Goal: Task Accomplishment & Management: Use online tool/utility

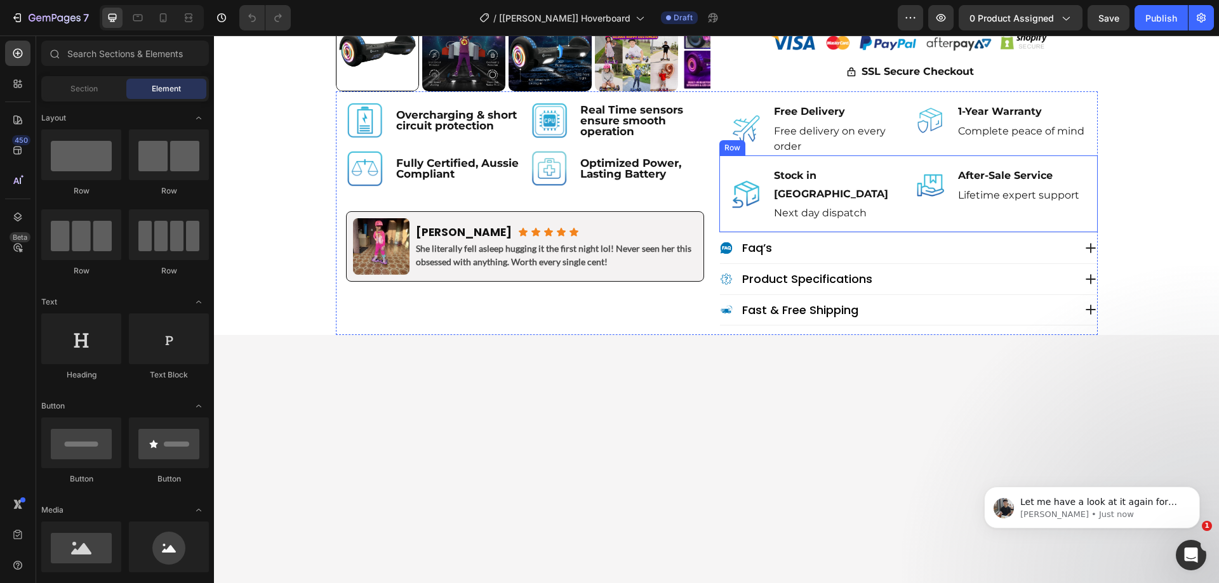
scroll to position [254, 0]
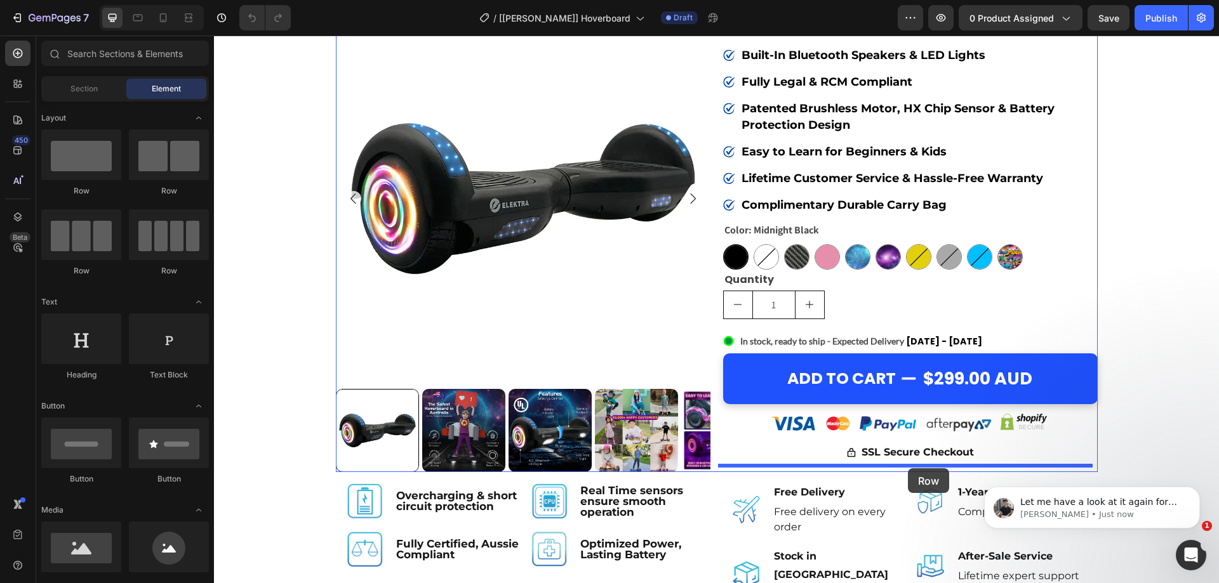
drag, startPoint x: 426, startPoint y: 305, endPoint x: 908, endPoint y: 469, distance: 509.0
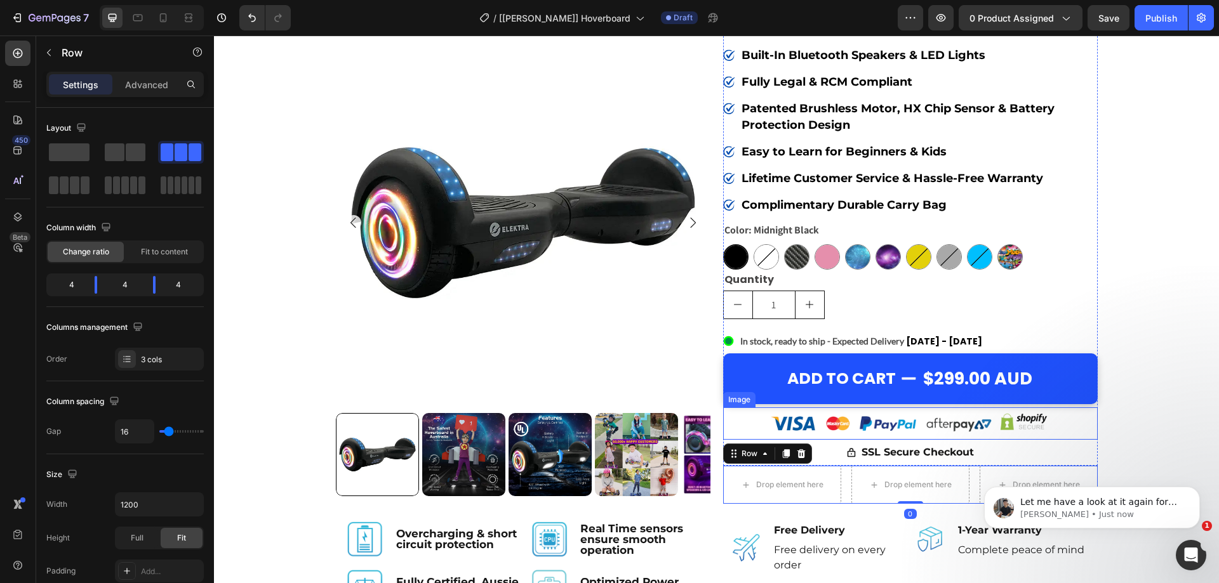
scroll to position [381, 0]
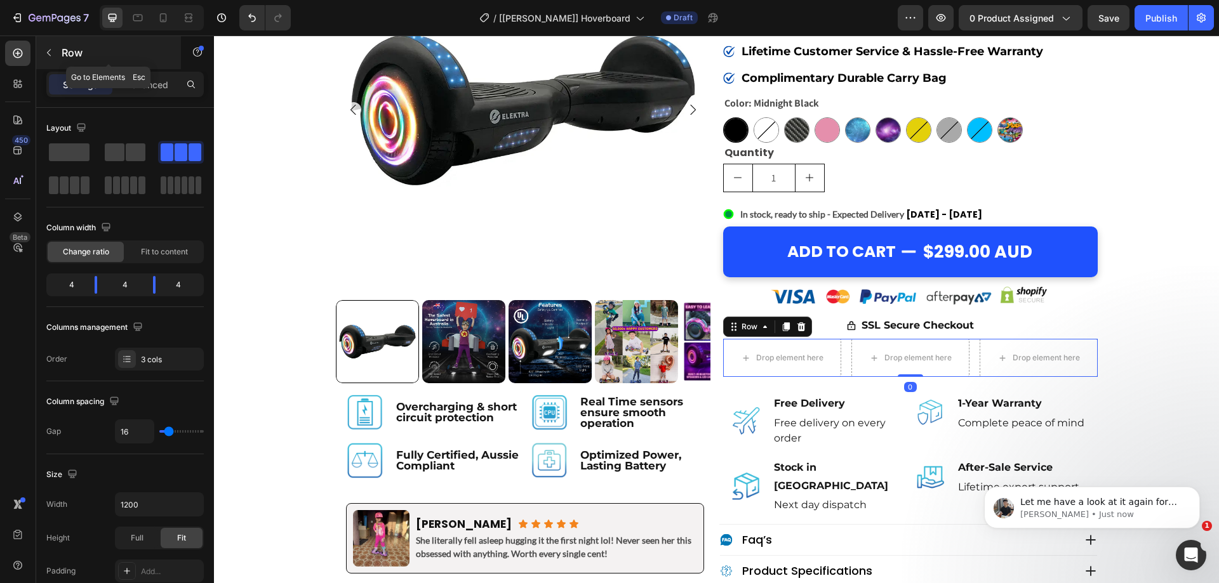
click at [51, 61] on button "button" at bounding box center [49, 53] width 20 height 20
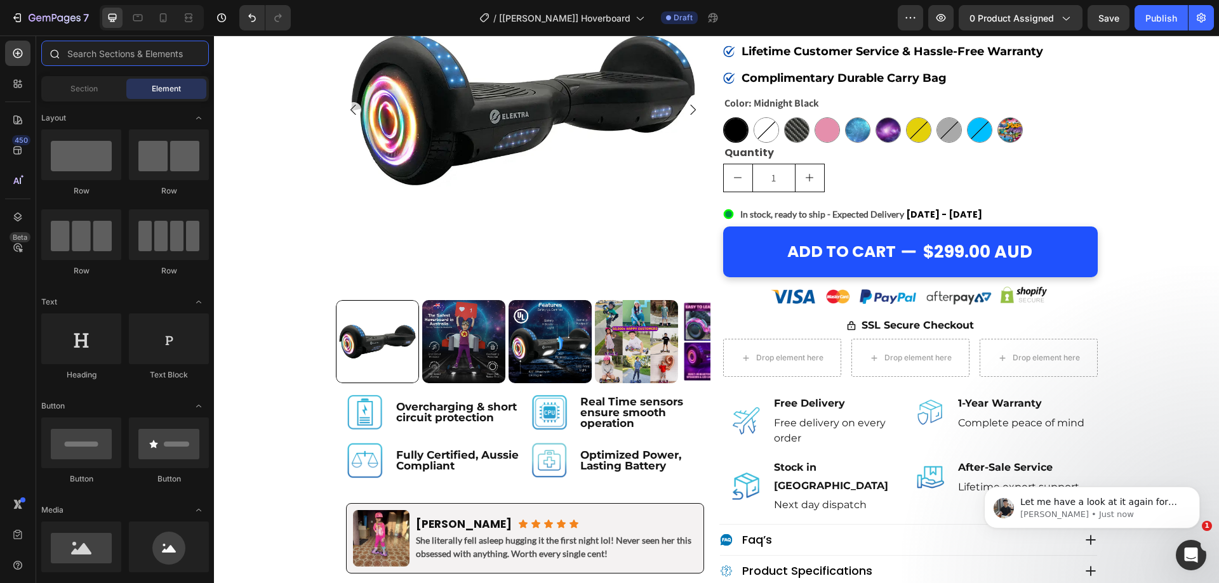
click at [120, 58] on input "text" at bounding box center [125, 53] width 168 height 25
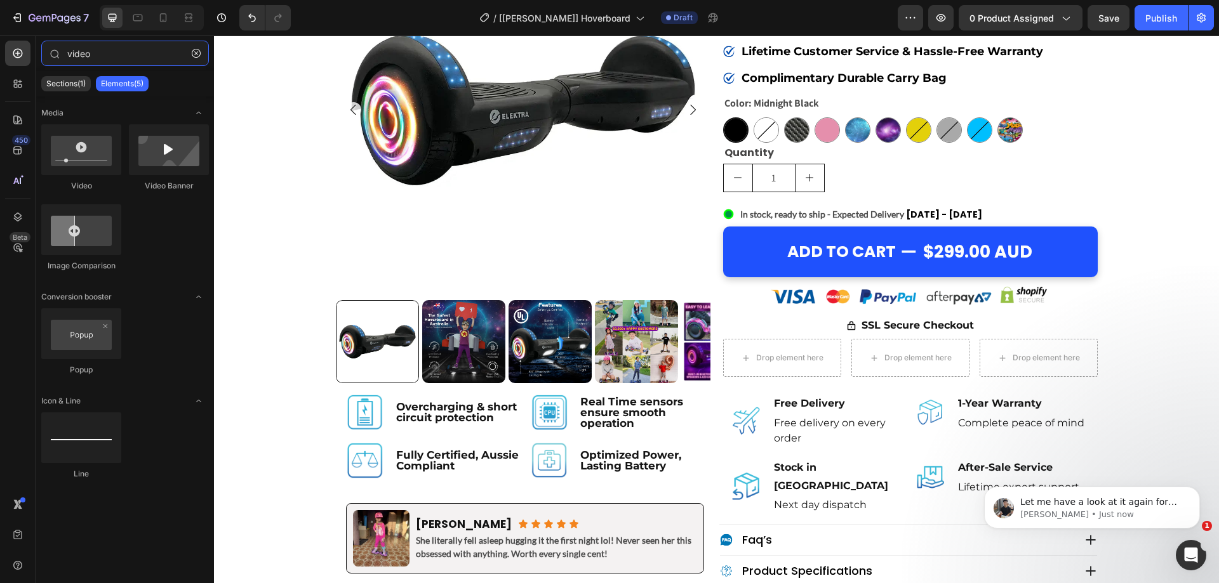
type input "video"
drag, startPoint x: 338, startPoint y: 230, endPoint x: 784, endPoint y: 348, distance: 461.1
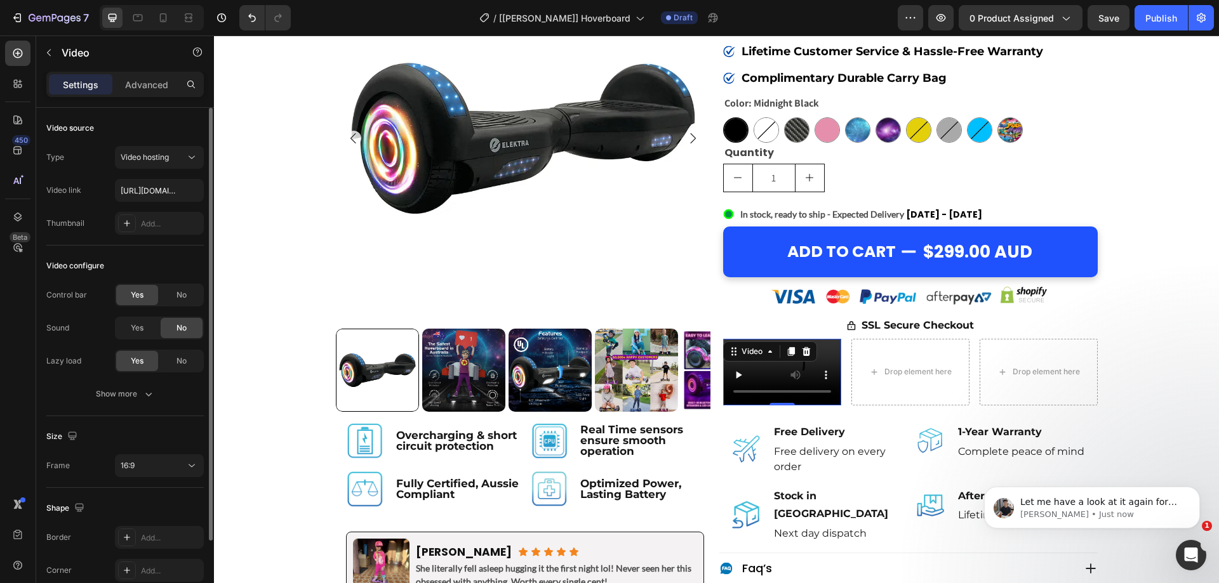
scroll to position [93, 0]
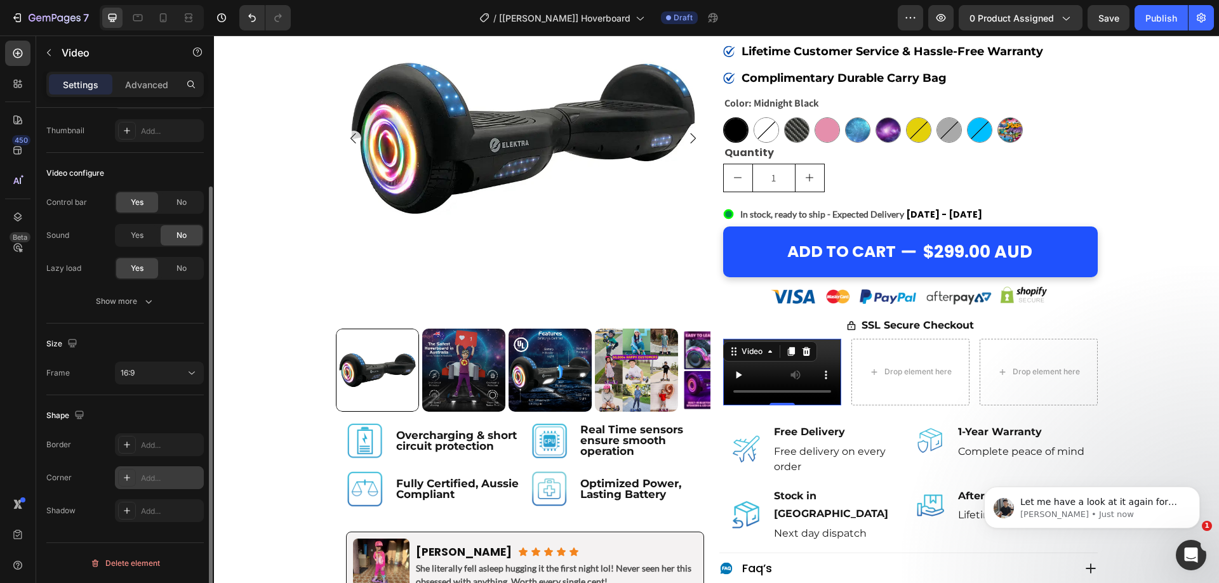
click at [152, 469] on div "Add..." at bounding box center [159, 478] width 89 height 23
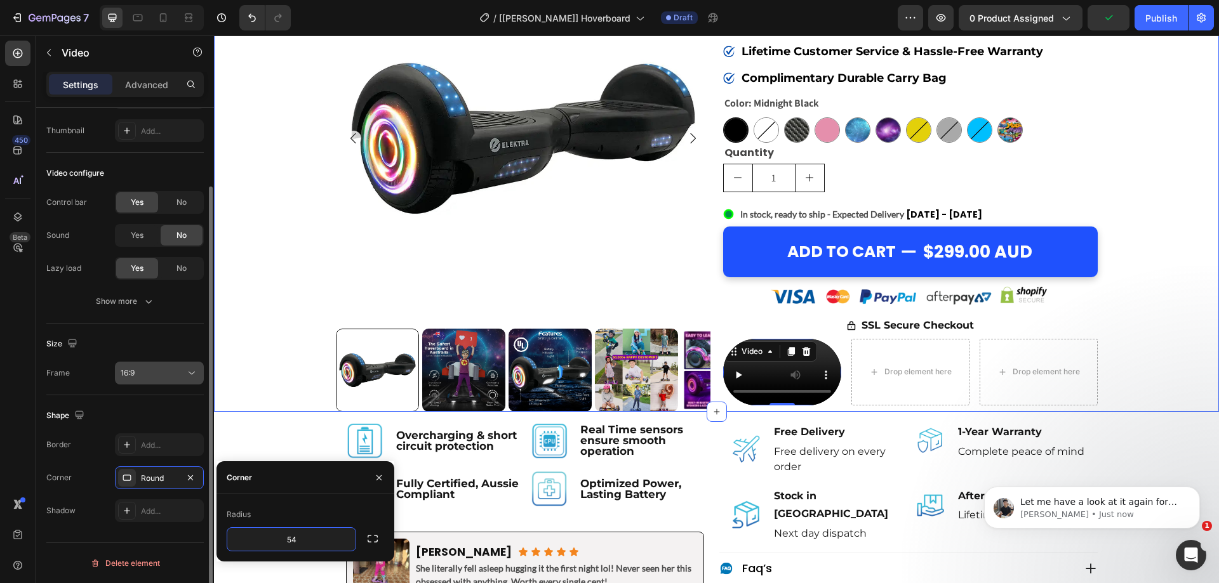
click at [170, 369] on div "16:9" at bounding box center [153, 373] width 65 height 11
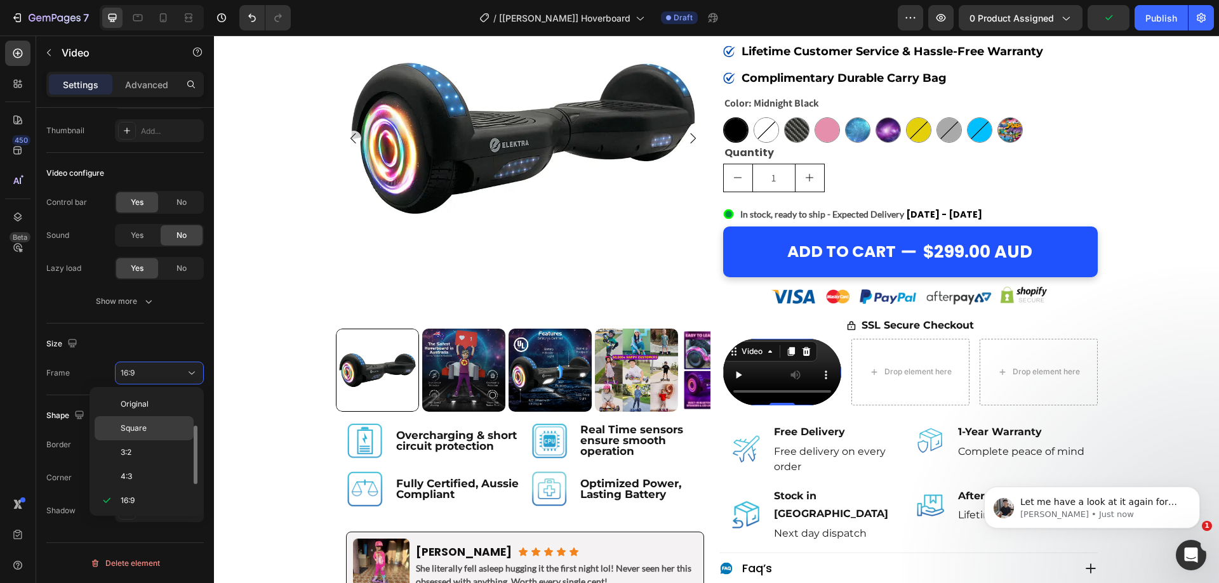
scroll to position [23, 0]
click at [142, 404] on span "Square" at bounding box center [134, 405] width 26 height 11
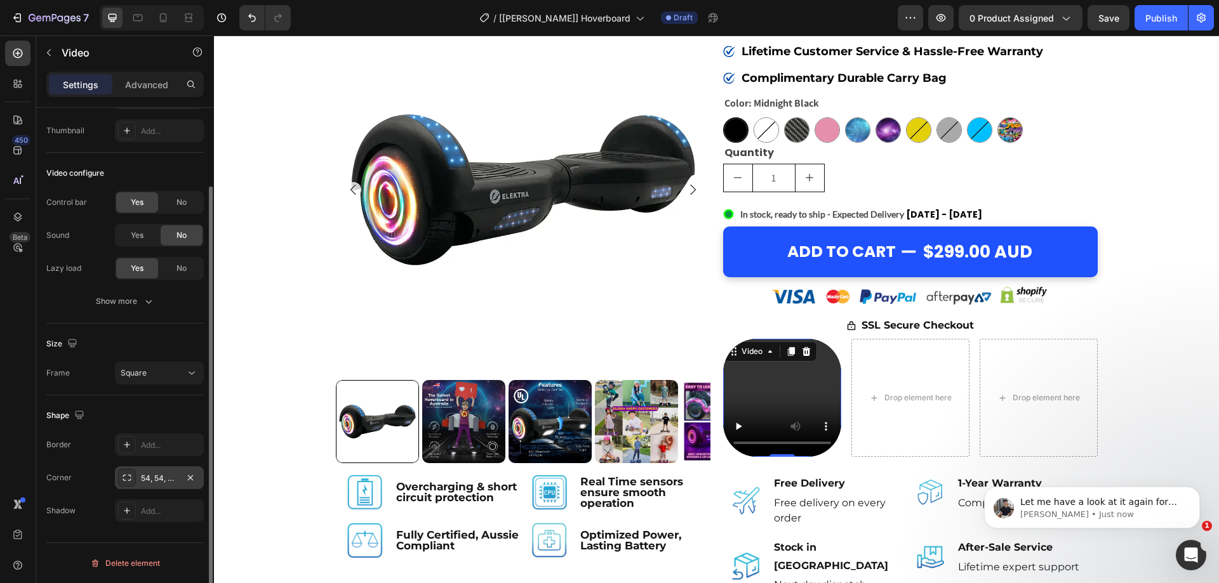
click at [164, 483] on div "54, 54, 54, 54" at bounding box center [159, 478] width 37 height 11
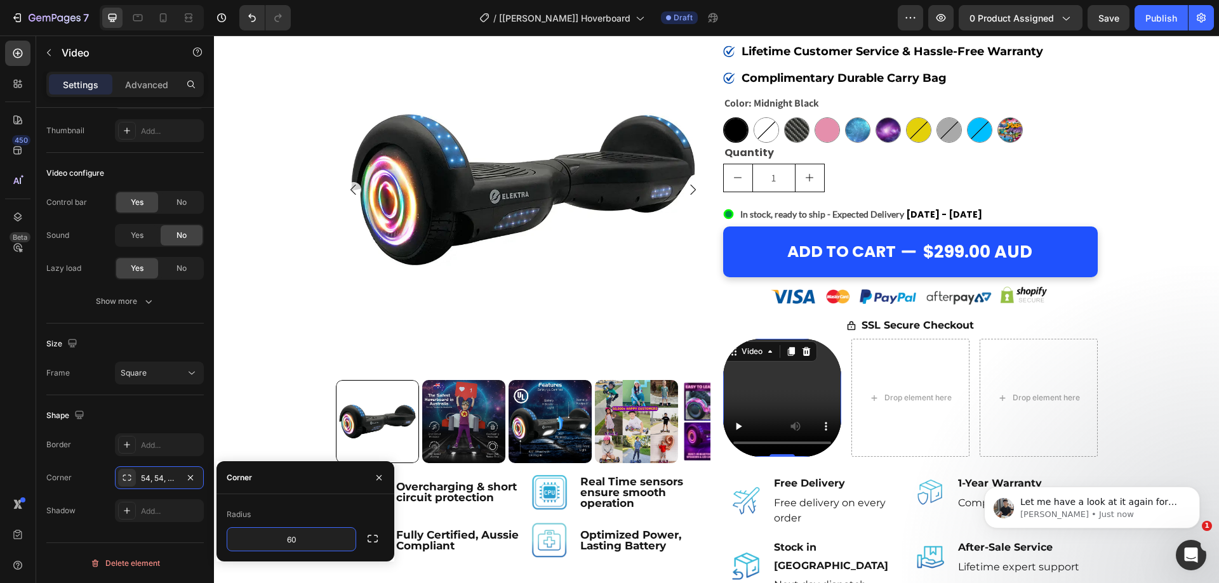
type input "6"
type input "100"
click at [757, 403] on video at bounding box center [782, 398] width 118 height 118
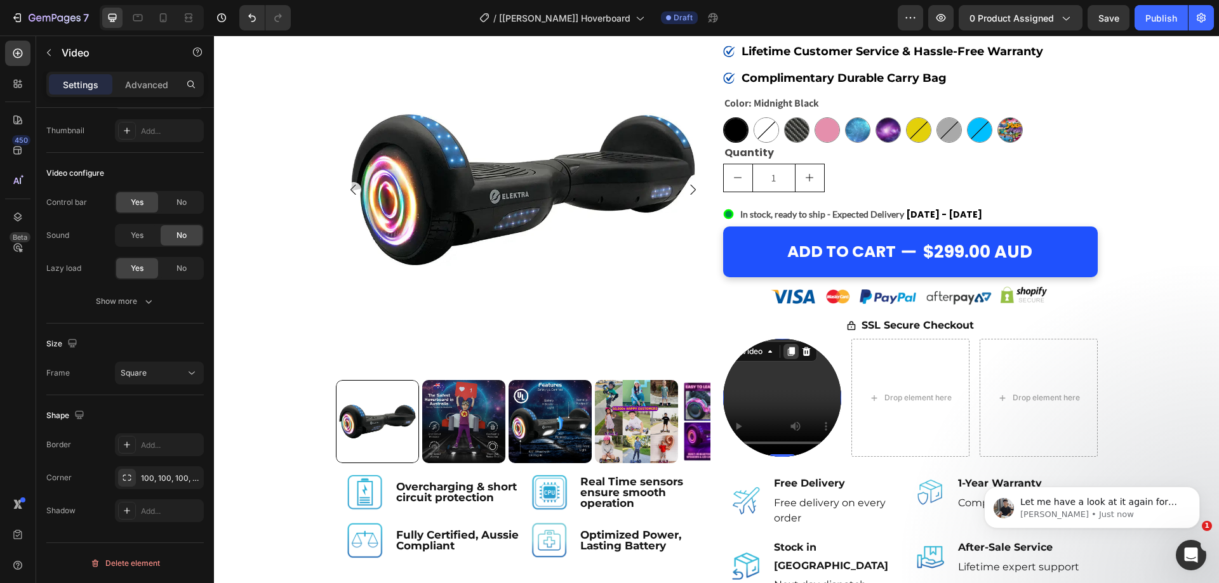
click at [787, 352] on icon at bounding box center [790, 351] width 7 height 9
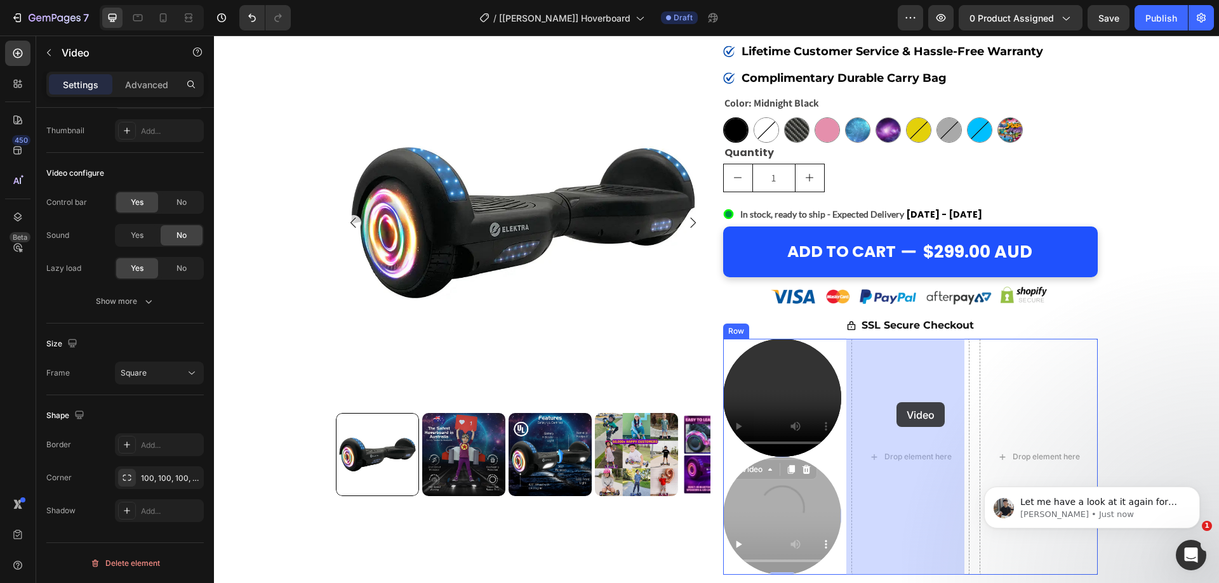
drag, startPoint x: 763, startPoint y: 477, endPoint x: 891, endPoint y: 404, distance: 147.9
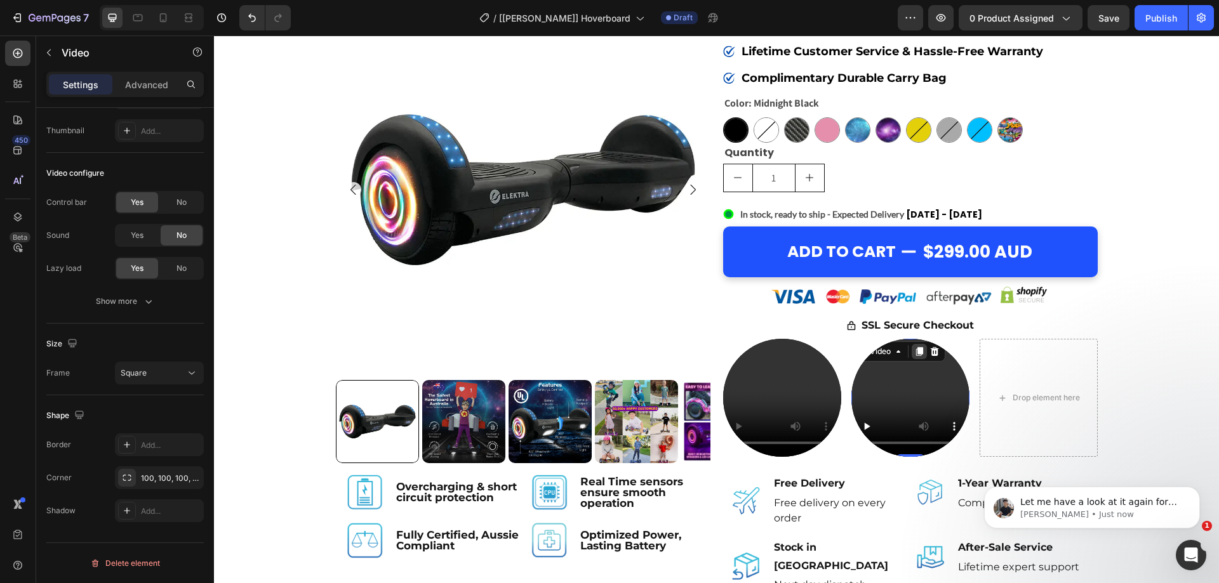
click at [916, 355] on icon at bounding box center [919, 351] width 7 height 9
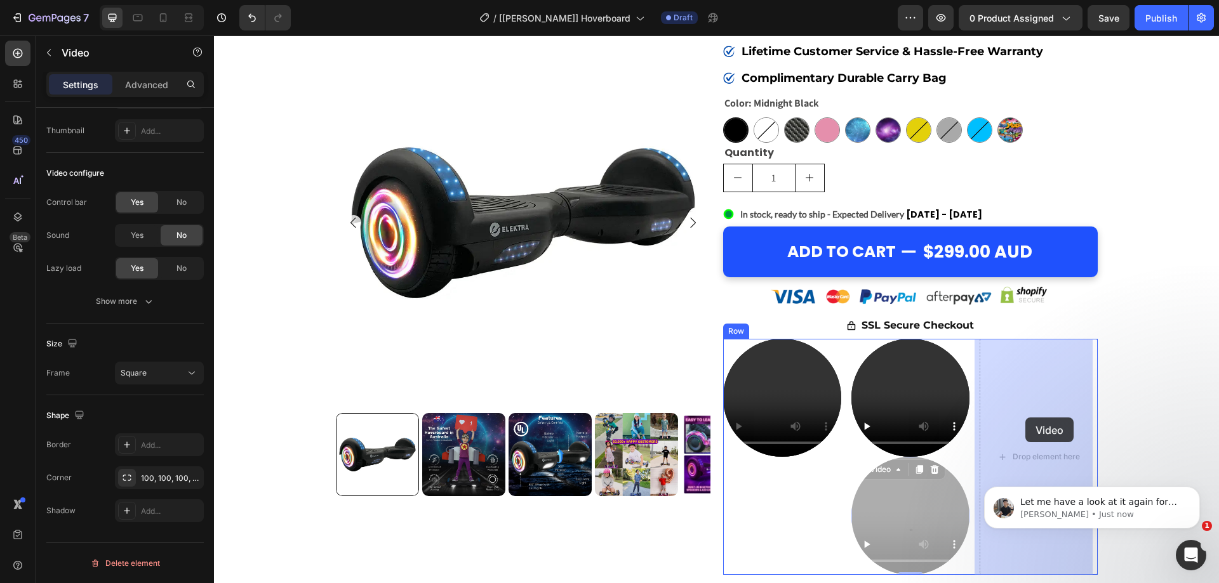
drag, startPoint x: 887, startPoint y: 470, endPoint x: 1025, endPoint y: 418, distance: 148.1
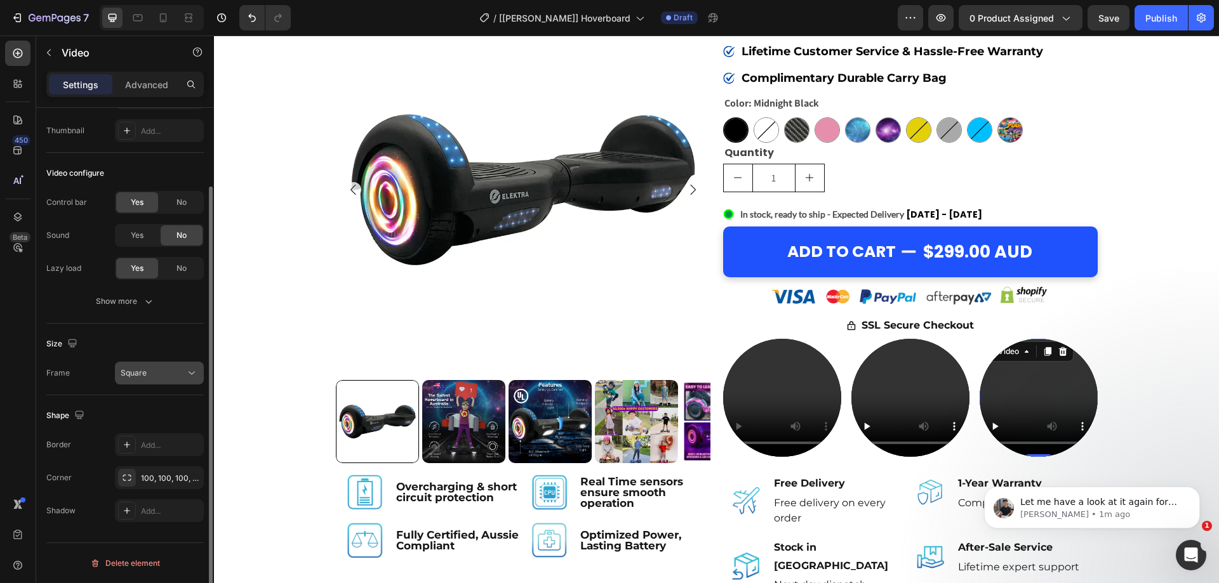
click at [149, 368] on button "Square" at bounding box center [159, 373] width 89 height 23
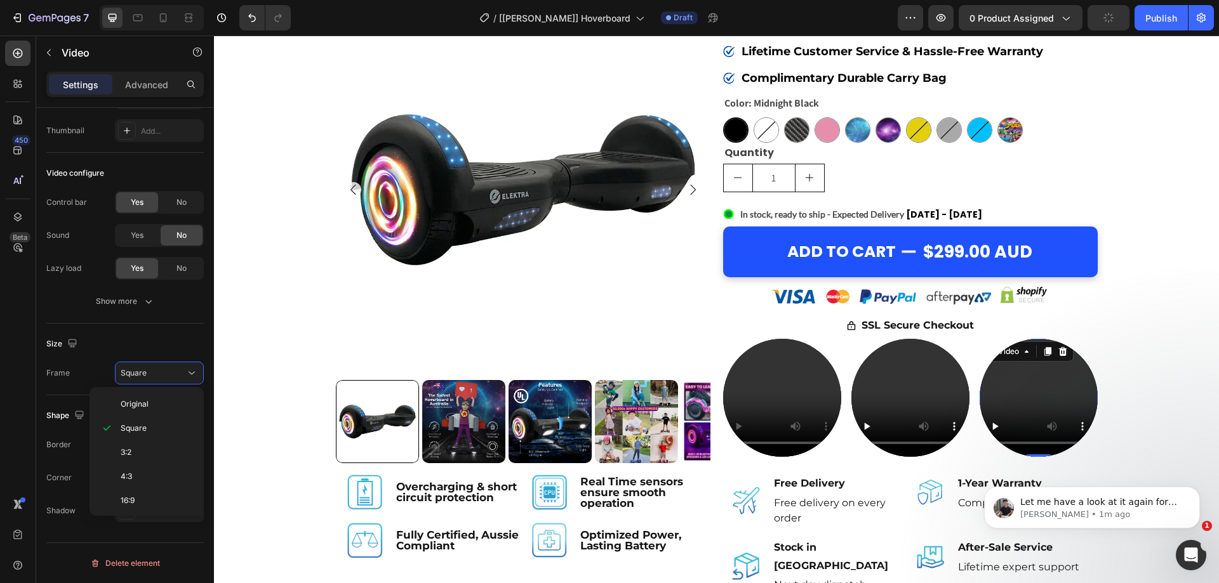
scroll to position [123, 0]
click at [156, 488] on div "Custom" at bounding box center [144, 499] width 99 height 24
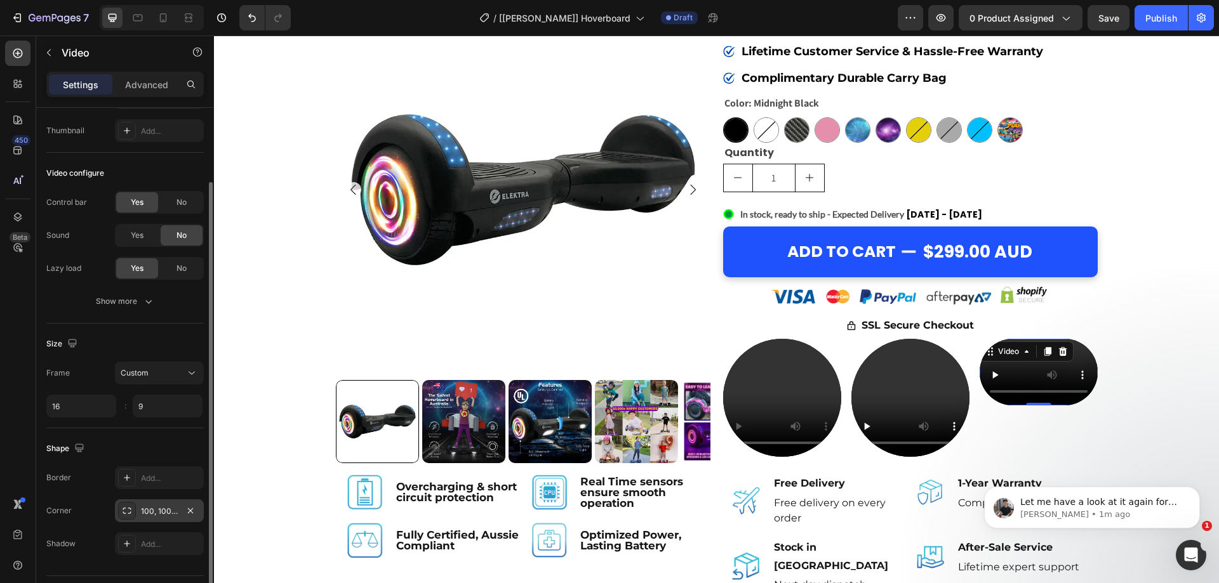
click at [165, 511] on div "100, 100, 100, 100" at bounding box center [159, 511] width 37 height 11
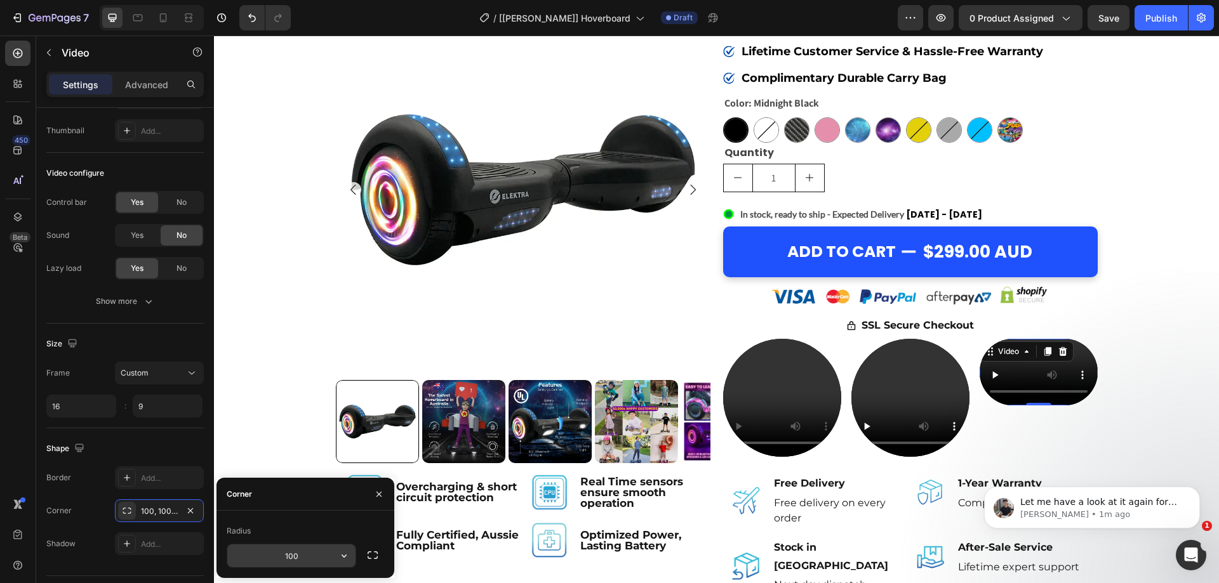
click at [314, 552] on input "100" at bounding box center [291, 556] width 128 height 23
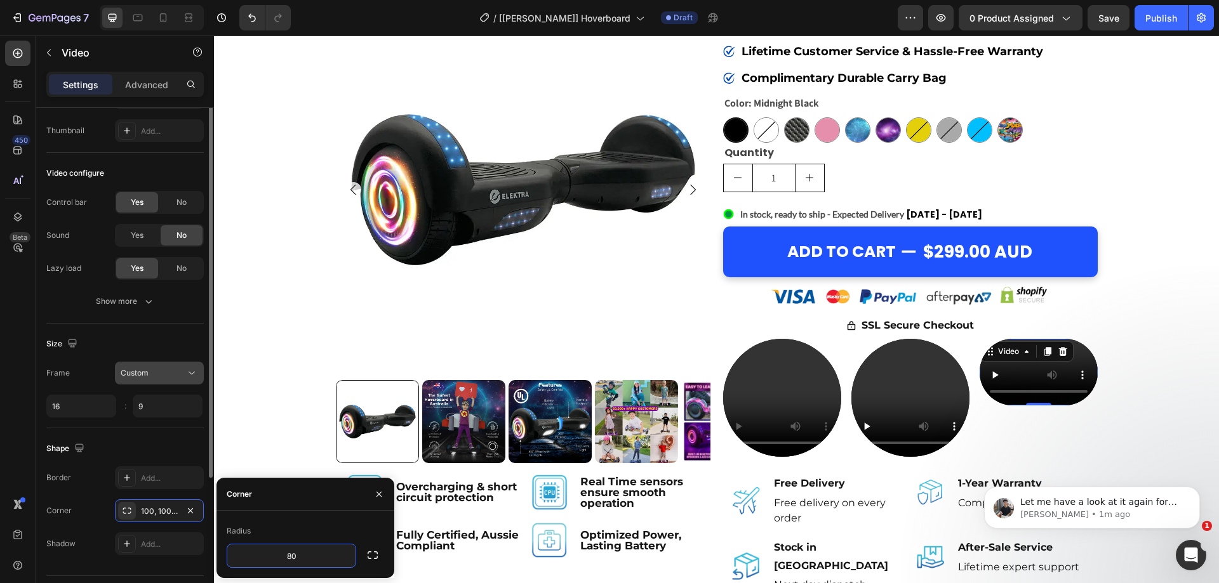
scroll to position [0, 0]
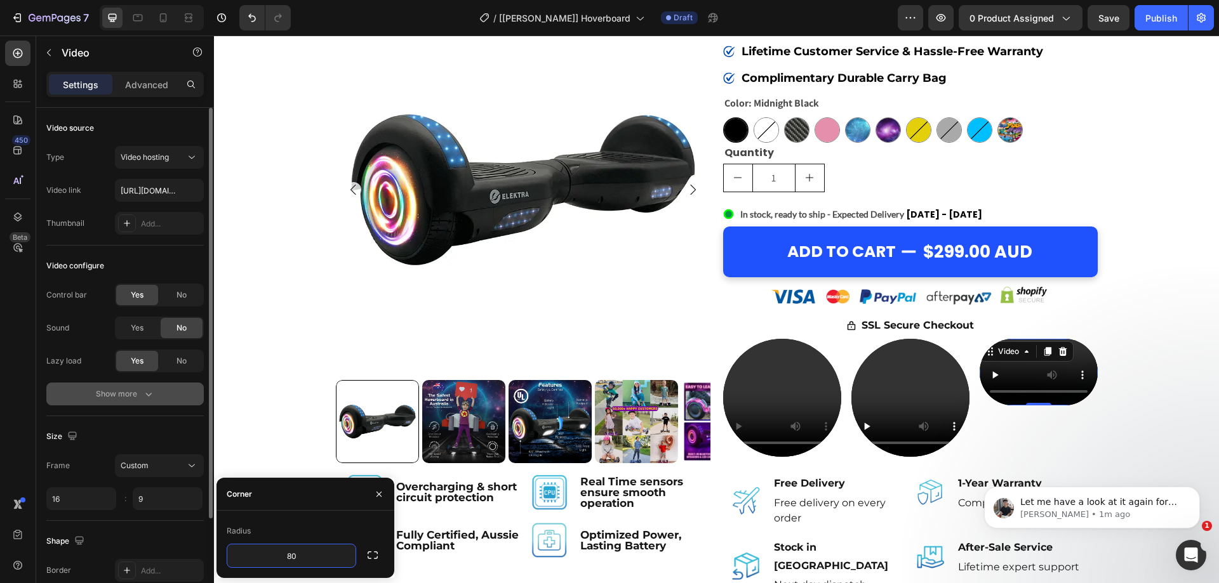
click at [133, 389] on div "Show more" at bounding box center [125, 394] width 59 height 13
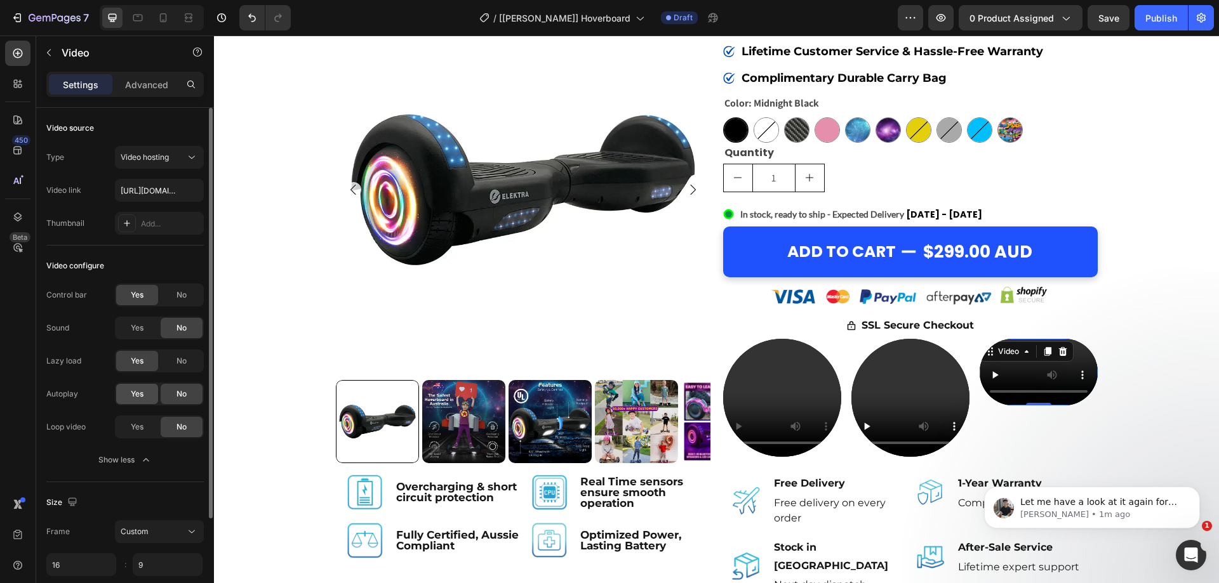
scroll to position [192, 0]
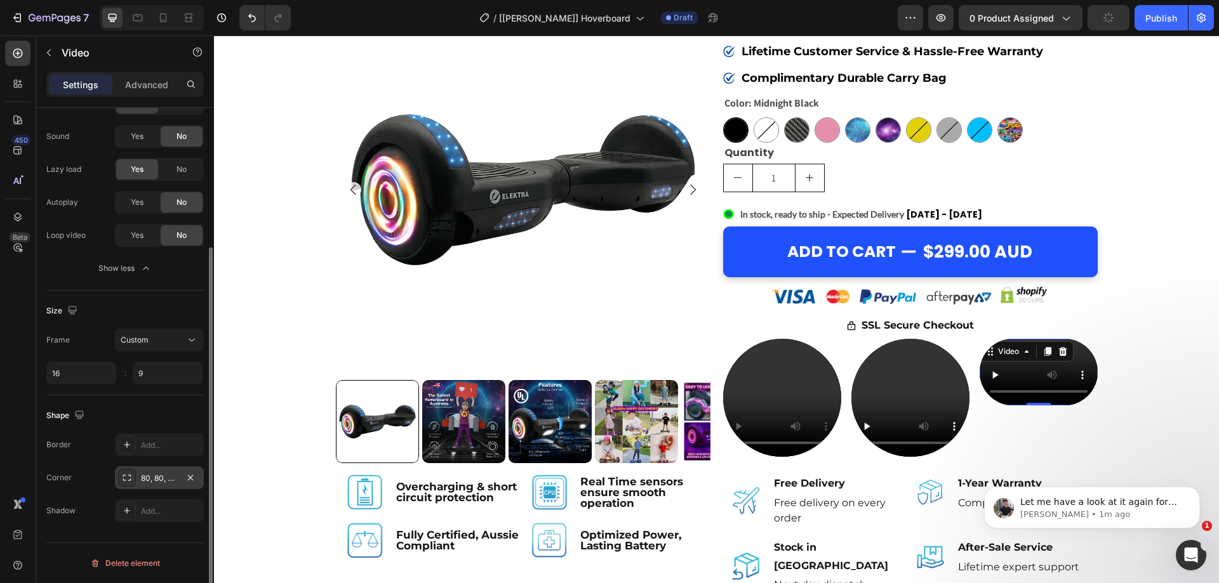
click at [155, 468] on div "80, 80, 80, 80" at bounding box center [159, 478] width 89 height 23
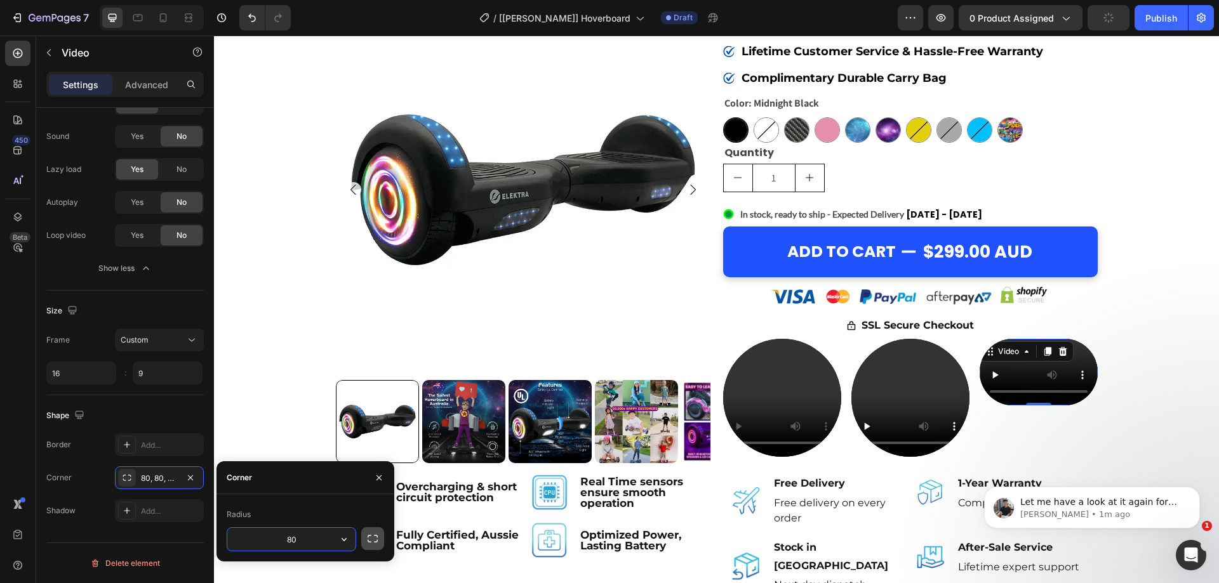
click at [368, 538] on icon "button" at bounding box center [373, 539] width 10 height 8
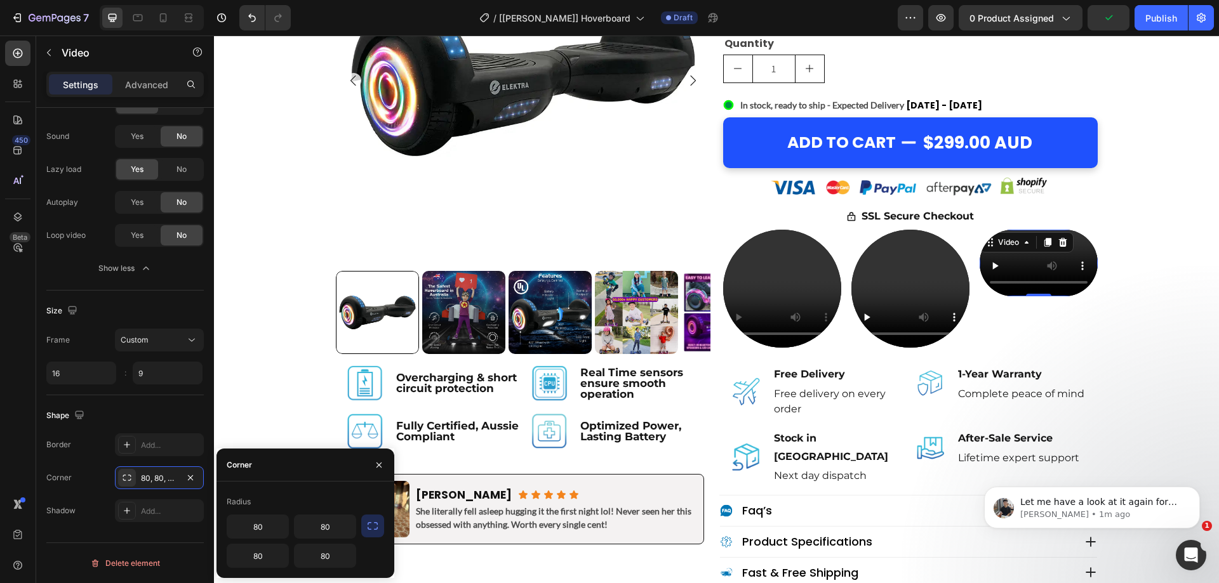
scroll to position [508, 0]
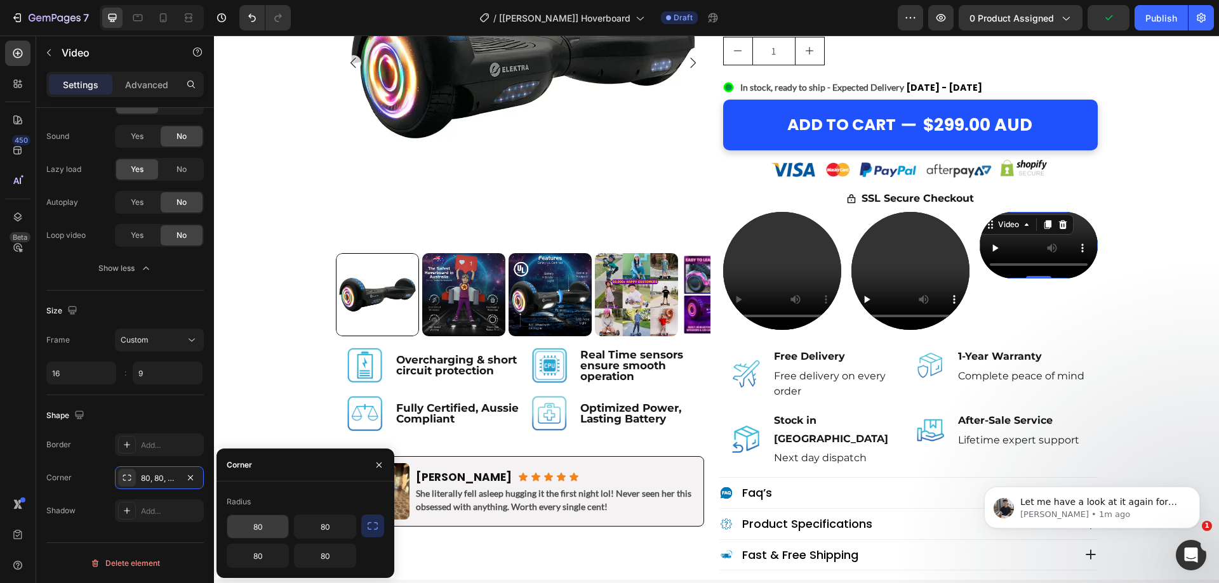
click at [266, 529] on input "80" at bounding box center [257, 527] width 61 height 23
click at [263, 528] on input "80660" at bounding box center [257, 527] width 61 height 23
click at [373, 526] on icon "button" at bounding box center [372, 526] width 13 height 13
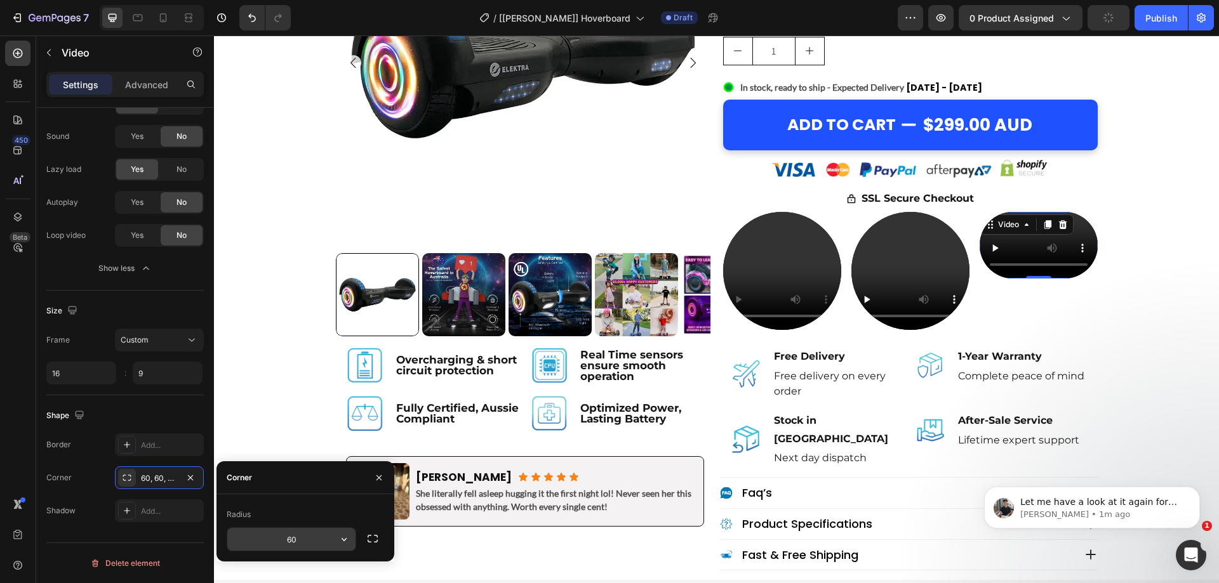
click at [327, 537] on input "60" at bounding box center [291, 539] width 128 height 23
type input "50"
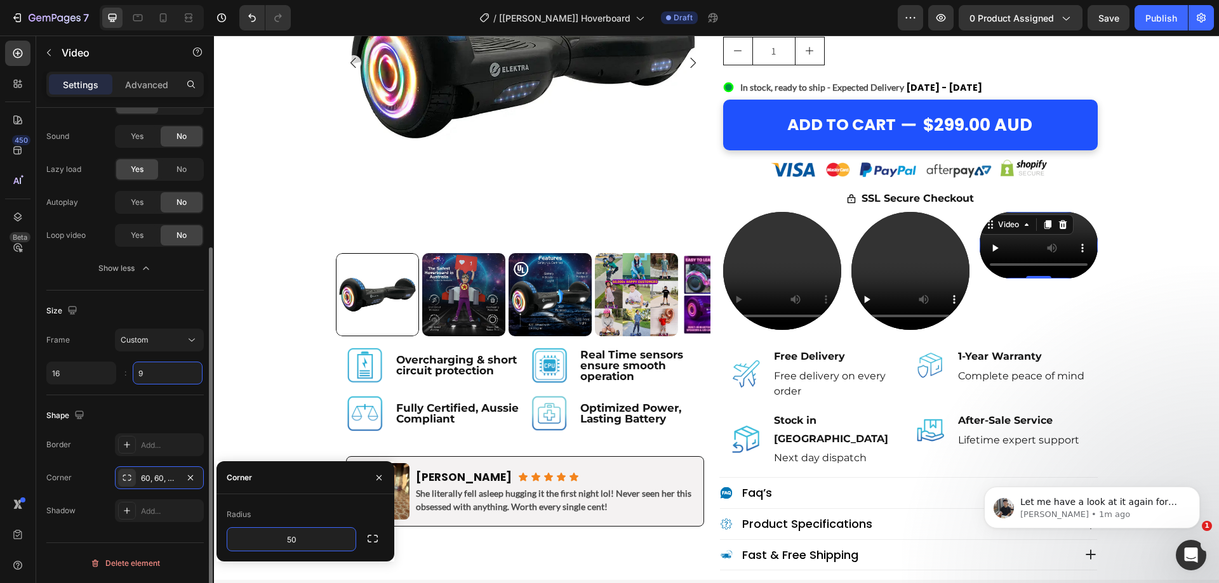
click at [178, 374] on input "9" at bounding box center [168, 373] width 70 height 23
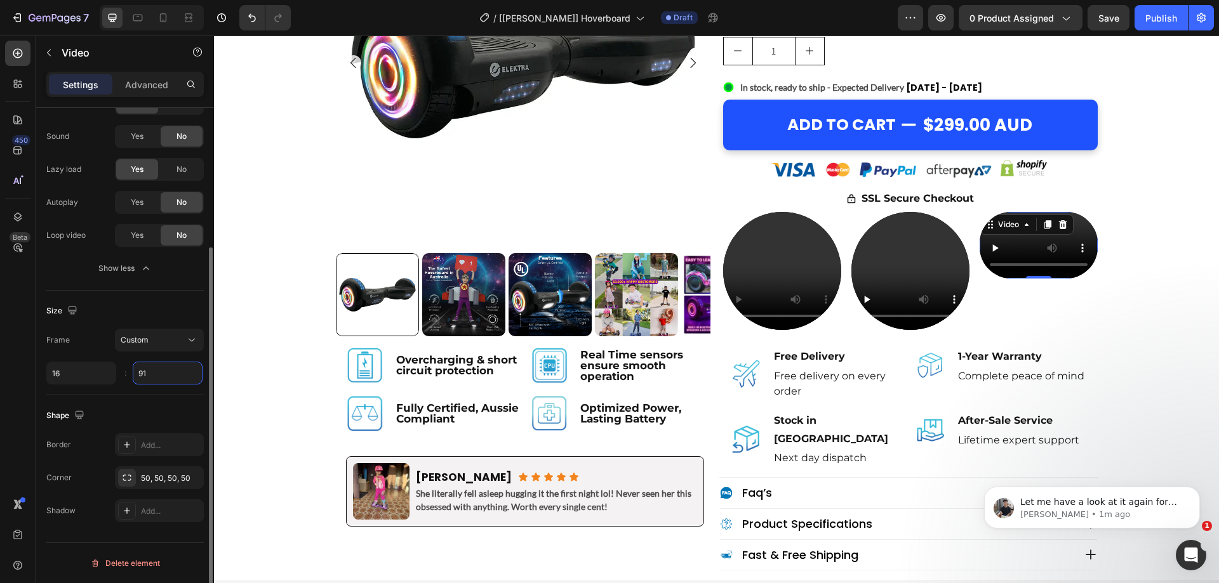
type input "9"
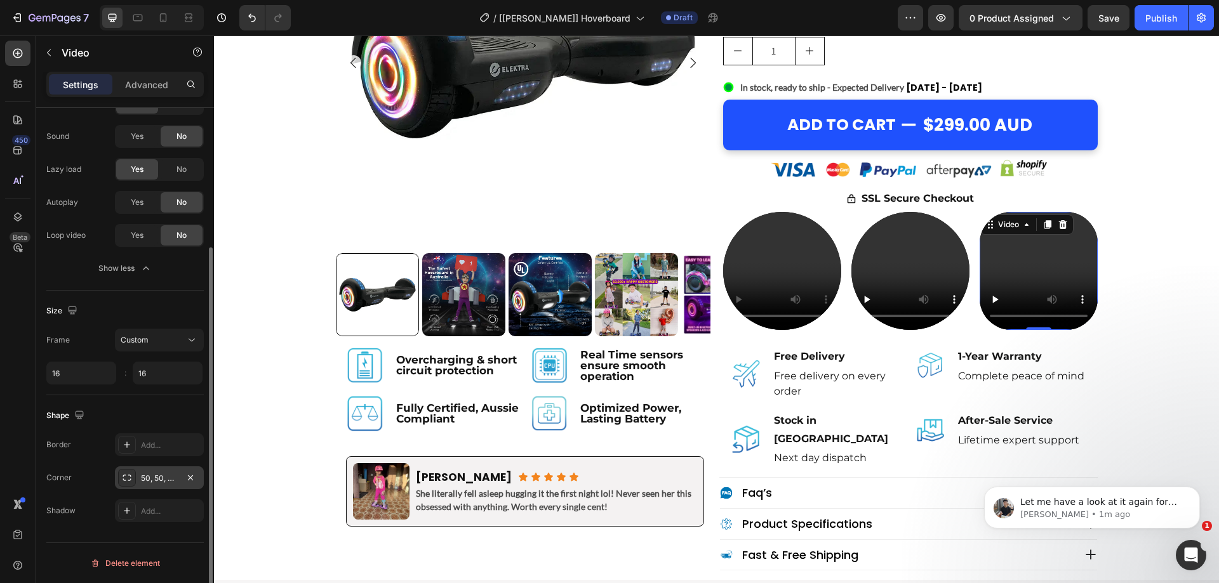
type input "16"
click at [152, 476] on div "50, 50, 50, 50" at bounding box center [159, 478] width 37 height 11
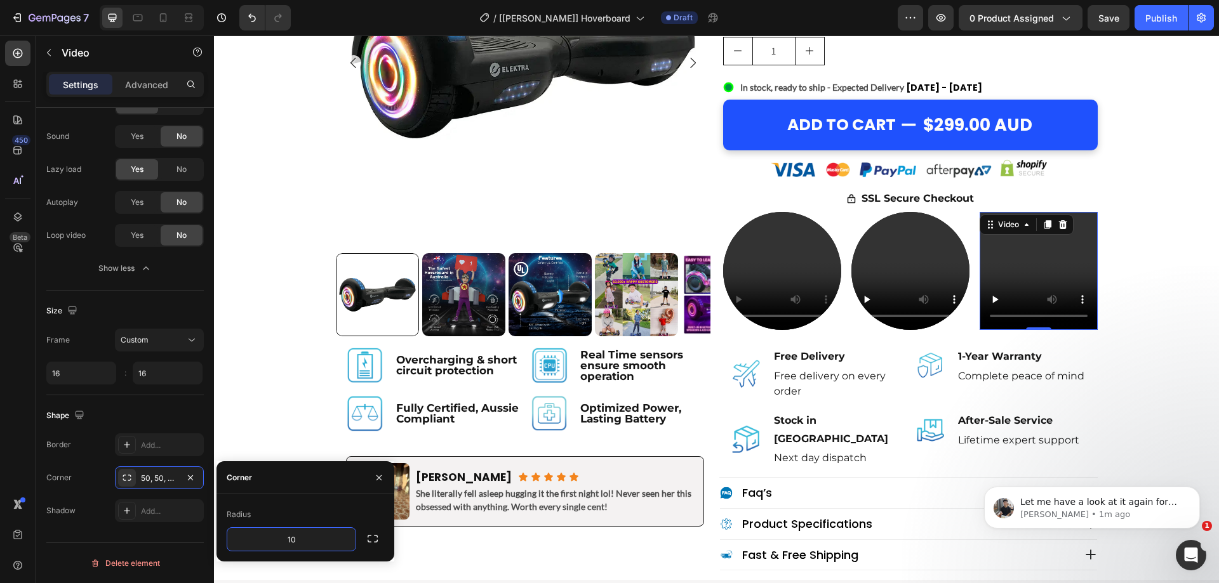
type input "100"
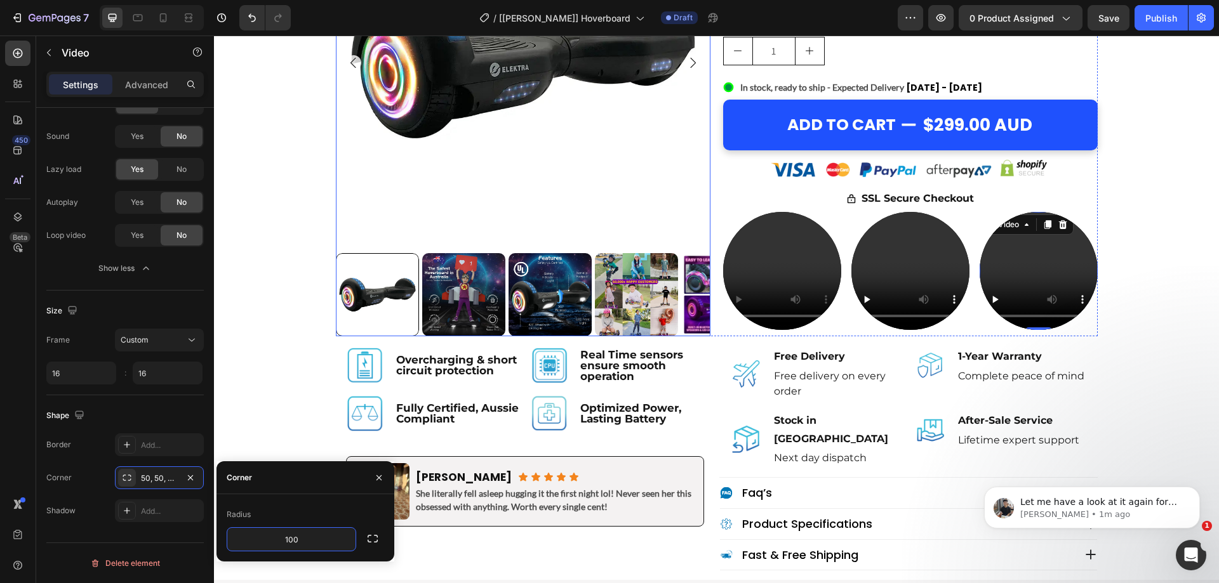
click at [524, 170] on img at bounding box center [523, 63] width 375 height 375
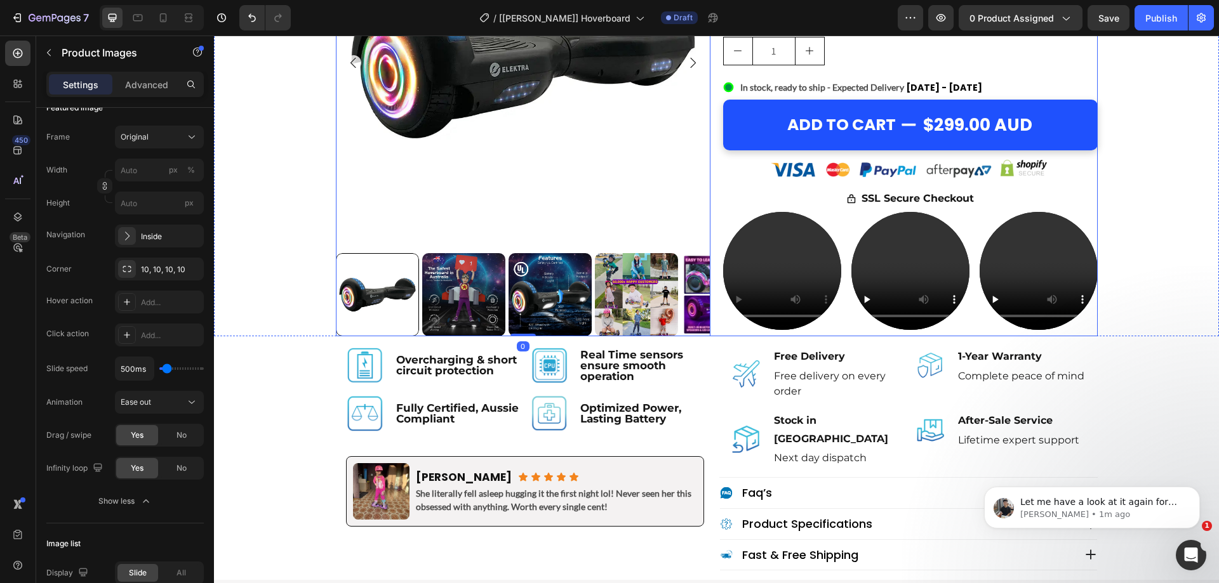
scroll to position [0, 0]
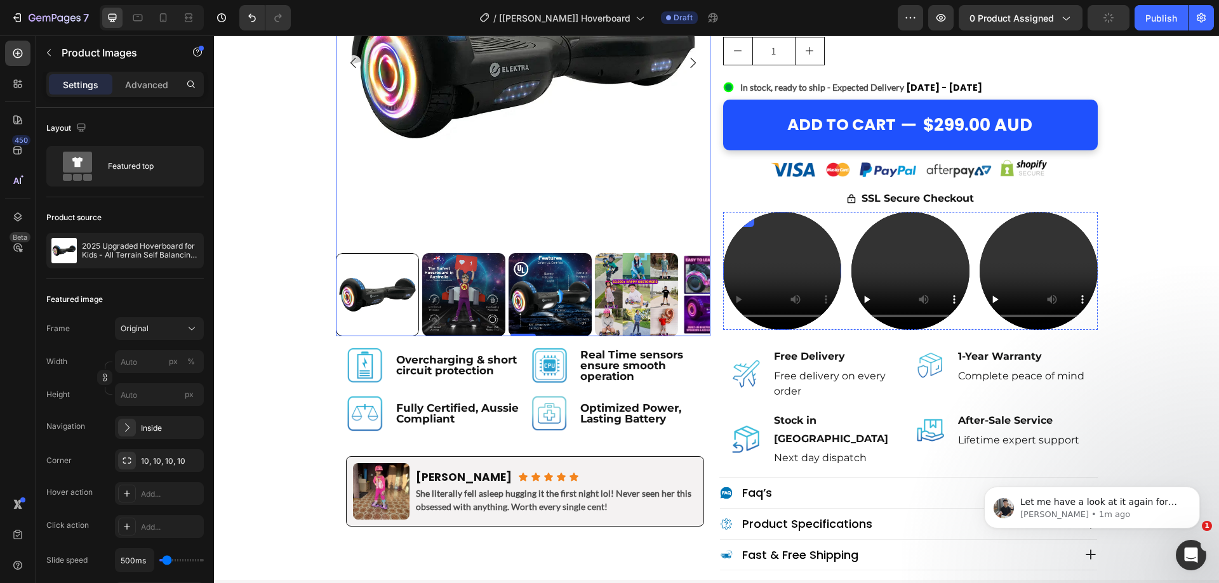
click at [754, 277] on video at bounding box center [782, 271] width 118 height 118
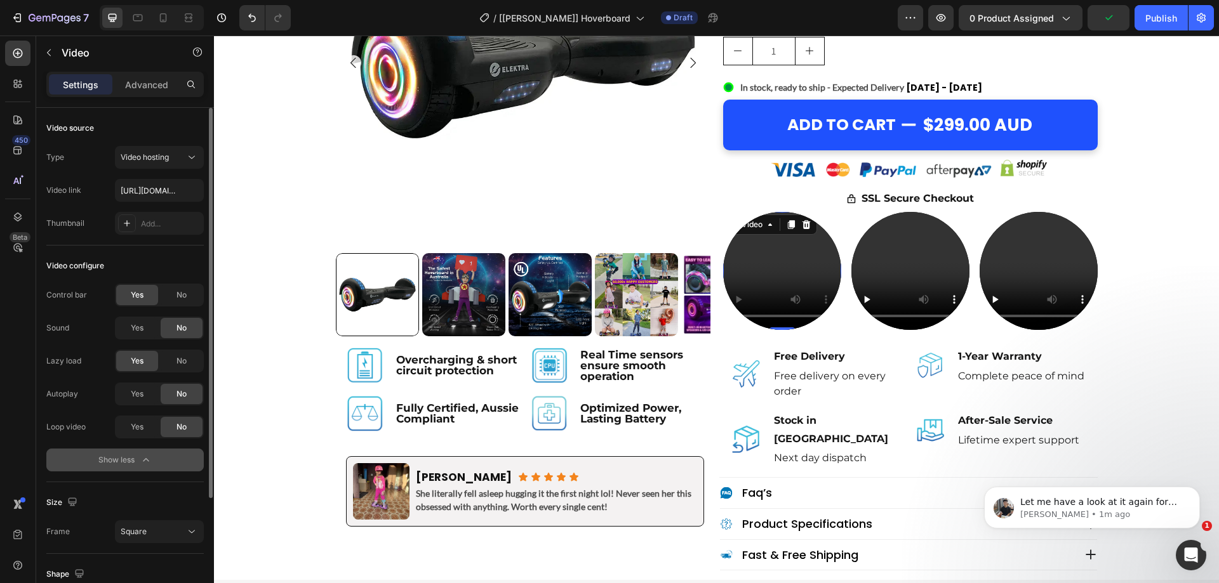
click at [132, 459] on div "Show less" at bounding box center [125, 460] width 54 height 13
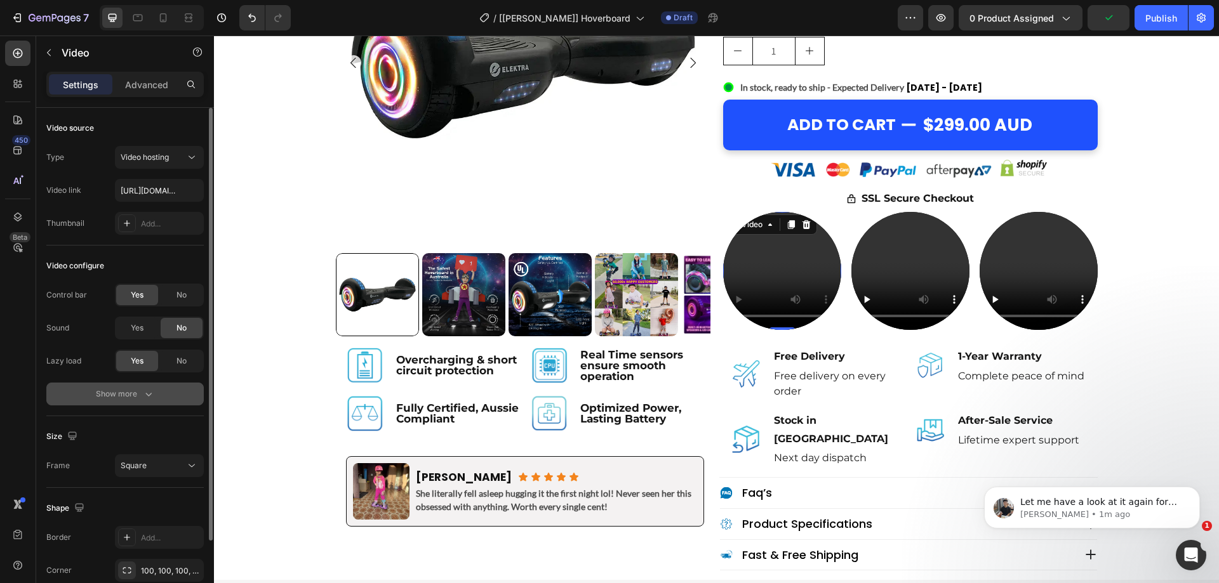
click at [126, 391] on div "Show more" at bounding box center [125, 394] width 59 height 13
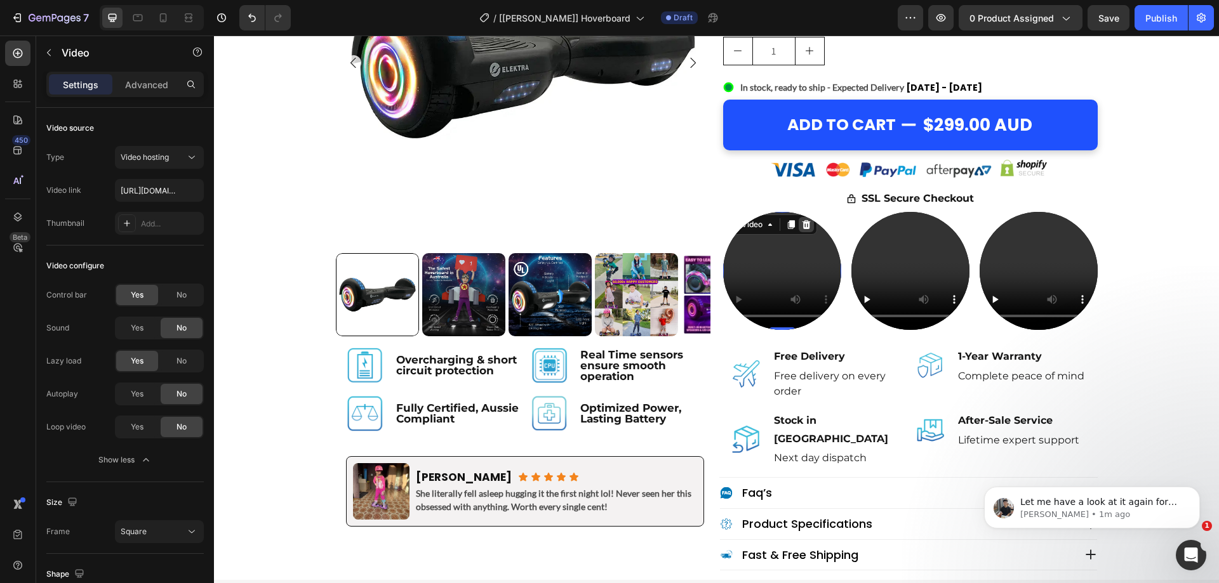
click at [803, 225] on icon at bounding box center [806, 225] width 10 height 10
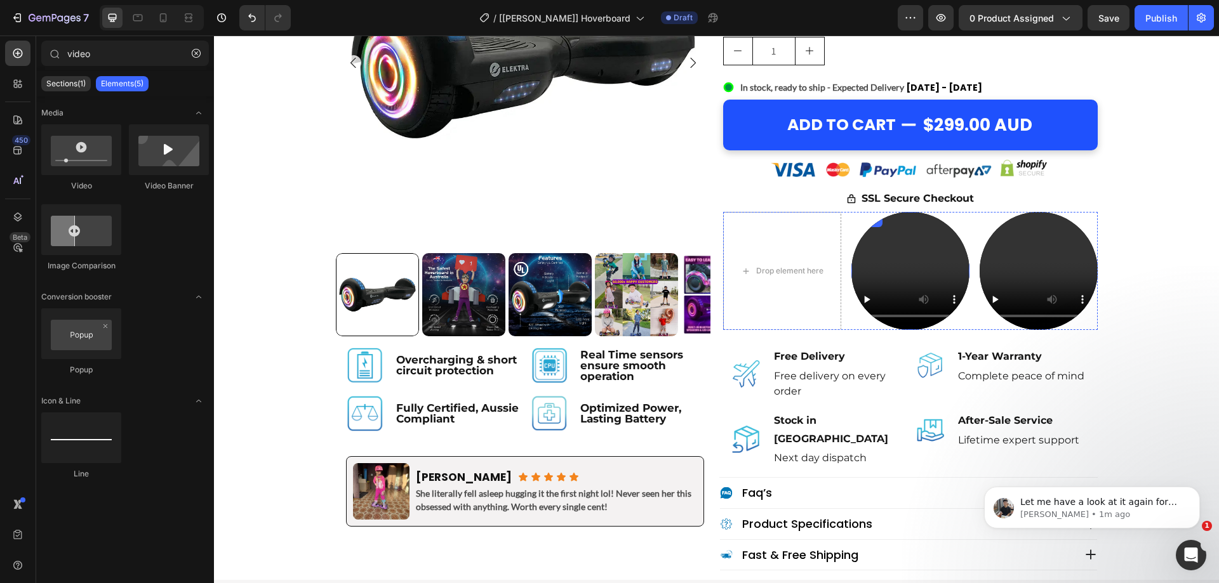
click at [924, 237] on video at bounding box center [910, 271] width 118 height 118
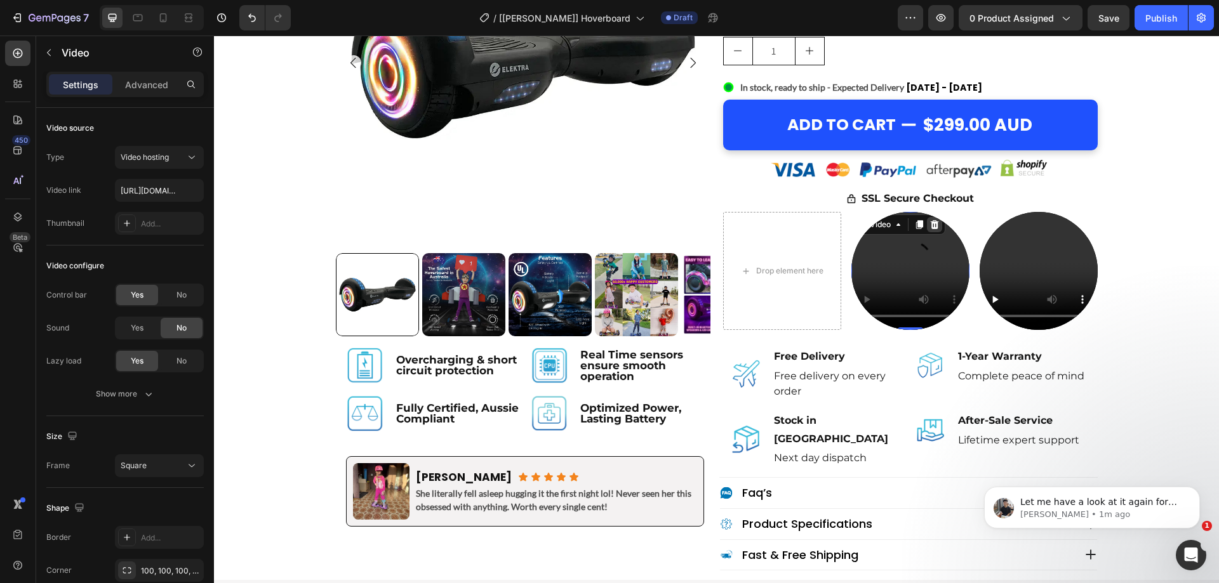
click at [930, 225] on icon at bounding box center [934, 224] width 8 height 9
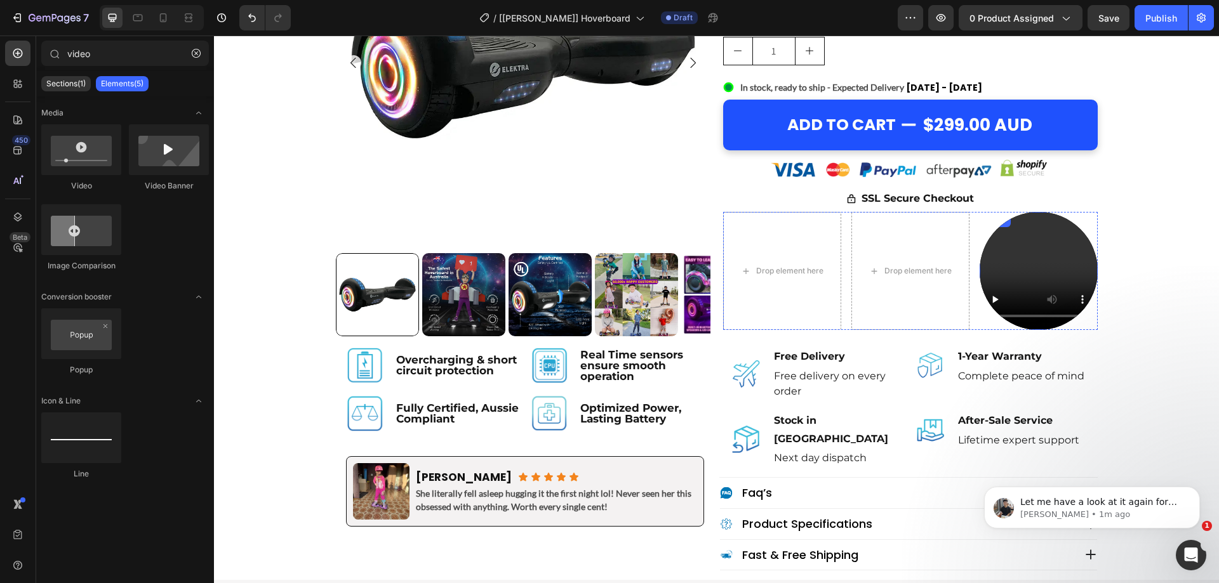
drag, startPoint x: 1022, startPoint y: 229, endPoint x: 1054, endPoint y: 230, distance: 31.8
click at [1028, 229] on video at bounding box center [1039, 271] width 118 height 118
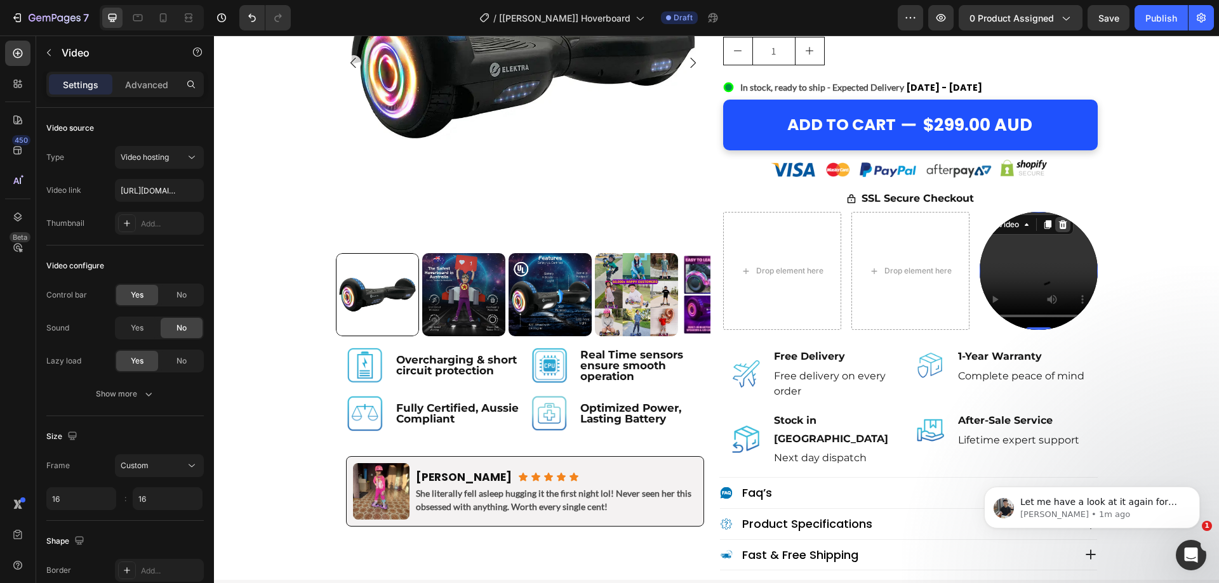
click at [1063, 229] on icon at bounding box center [1063, 225] width 10 height 10
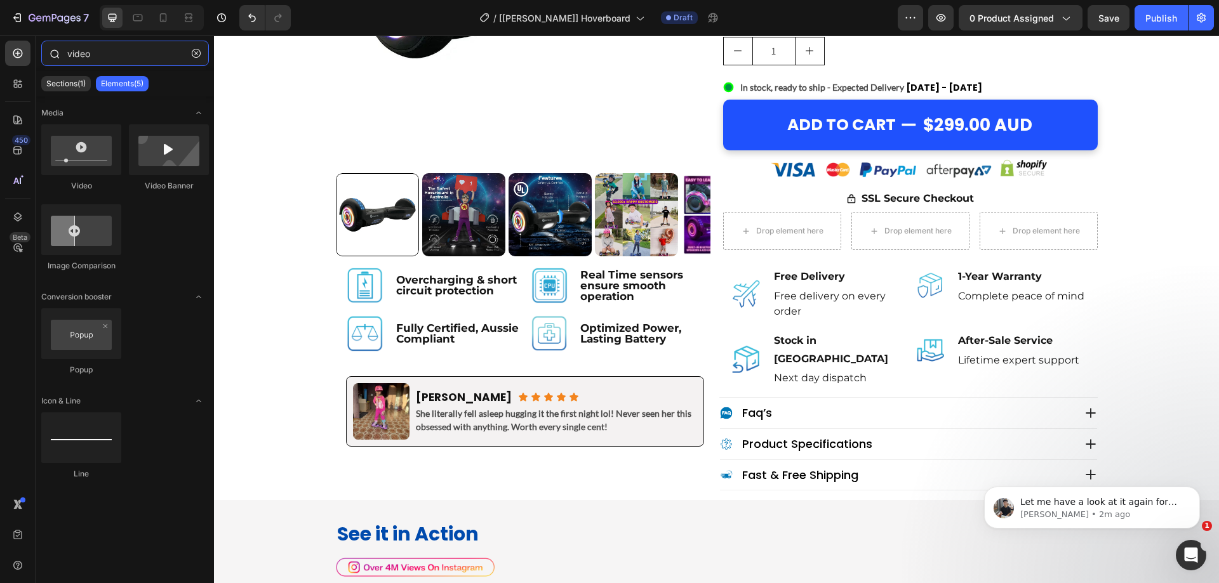
click at [105, 46] on input "video" at bounding box center [125, 53] width 168 height 25
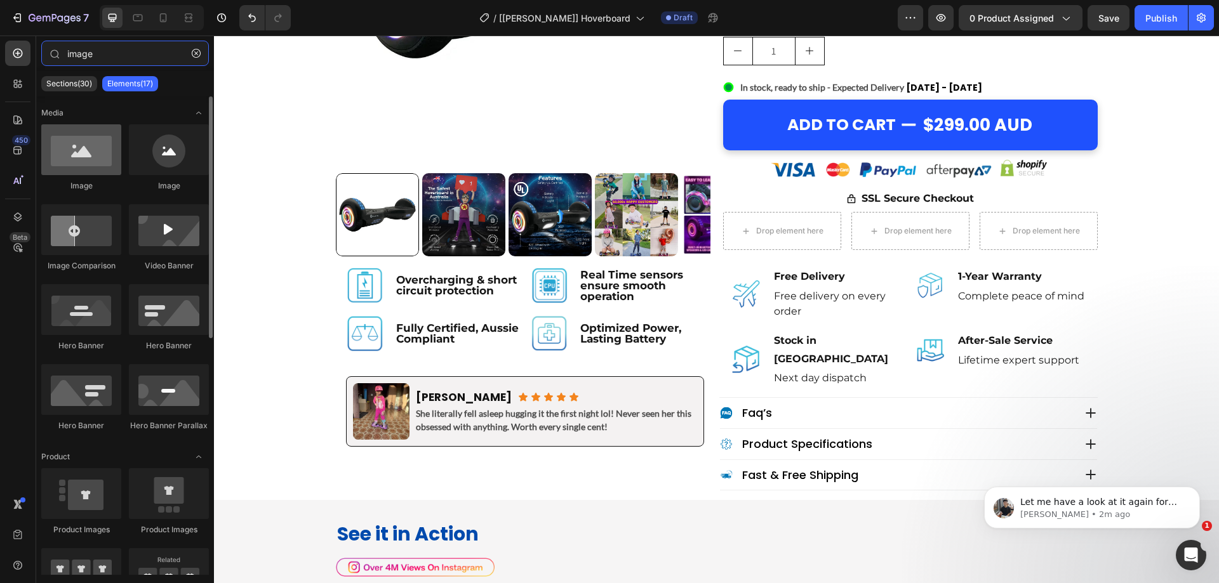
type input "image"
click at [86, 147] on div at bounding box center [81, 149] width 80 height 51
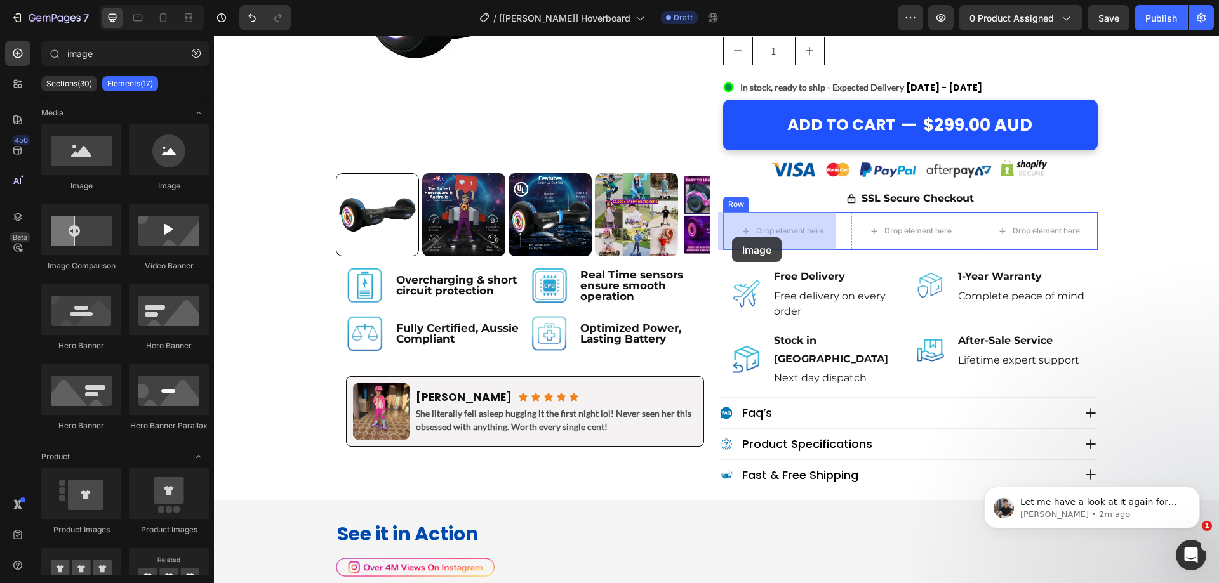
drag, startPoint x: 545, startPoint y: 246, endPoint x: 735, endPoint y: 236, distance: 190.7
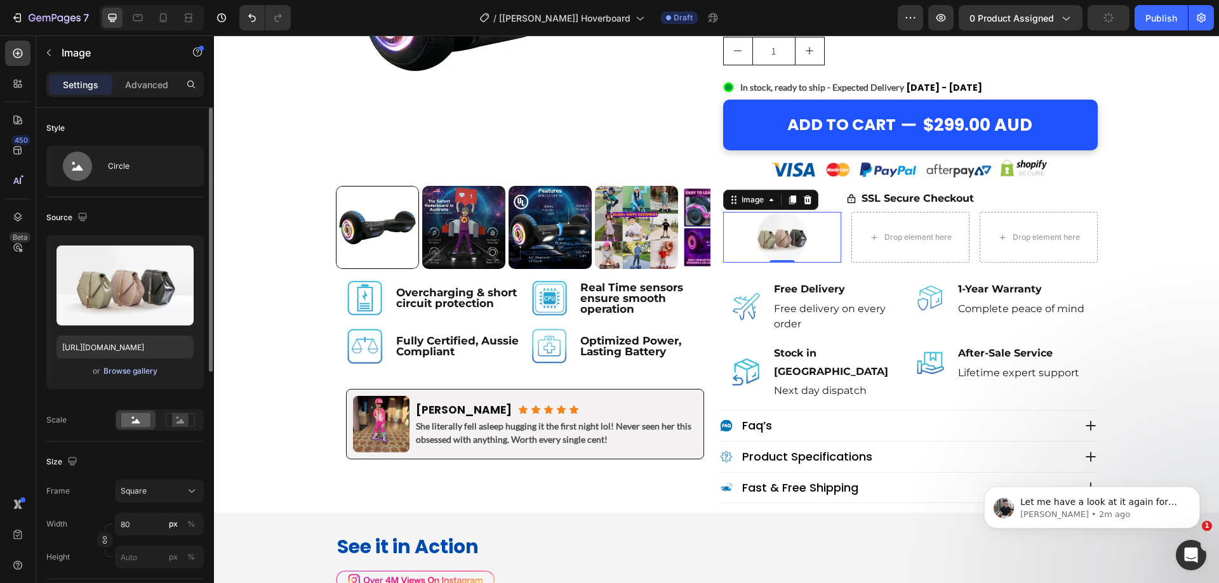
click at [137, 370] on div "Browse gallery" at bounding box center [130, 371] width 54 height 11
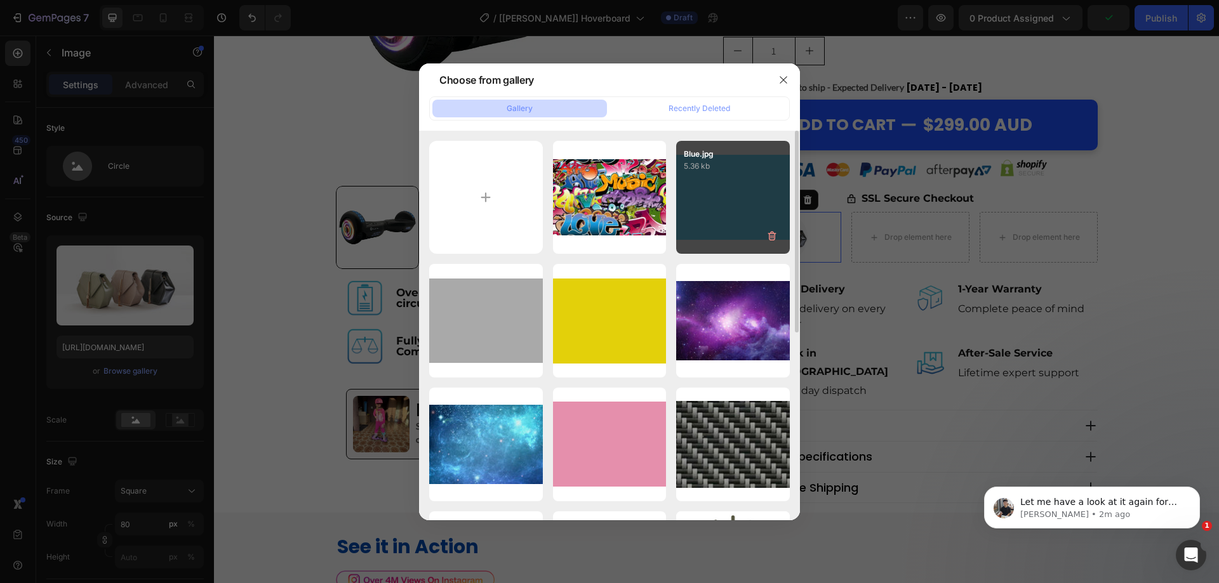
click at [718, 203] on div "Blue.jpg 5.36 kb" at bounding box center [733, 198] width 114 height 114
type input "[URL][DOMAIN_NAME]"
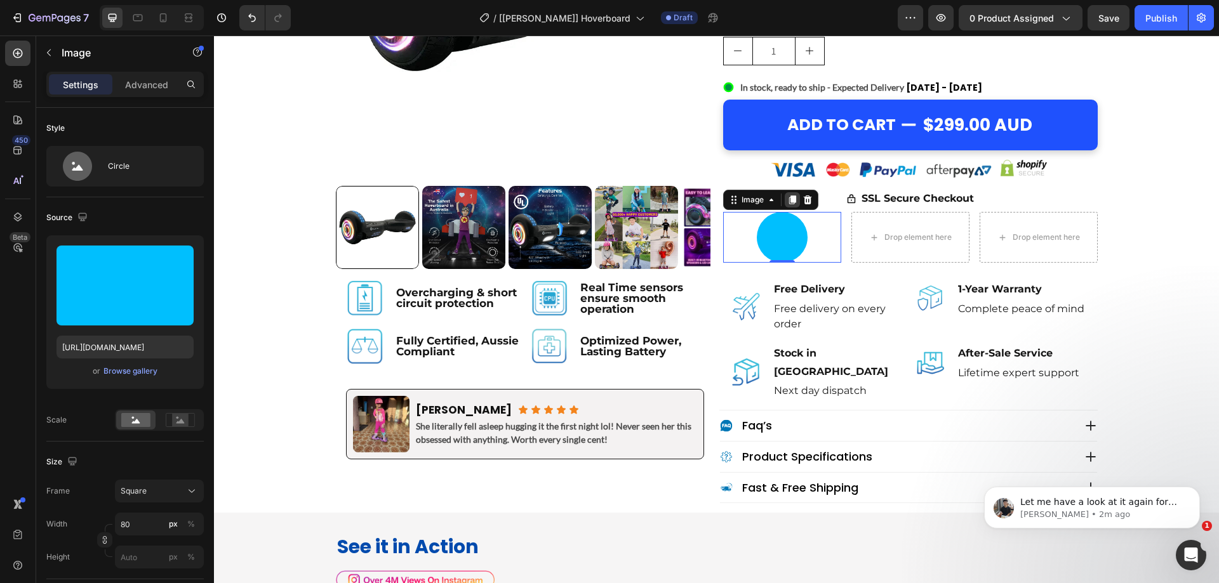
click at [787, 205] on icon at bounding box center [792, 200] width 10 height 10
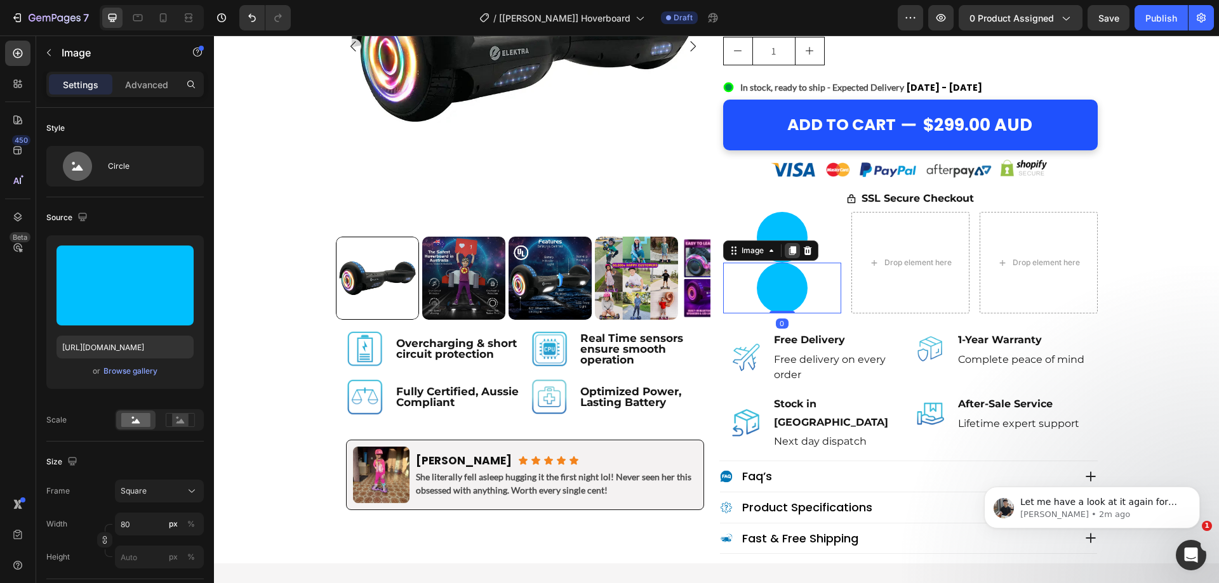
click at [790, 255] on icon at bounding box center [792, 251] width 10 height 10
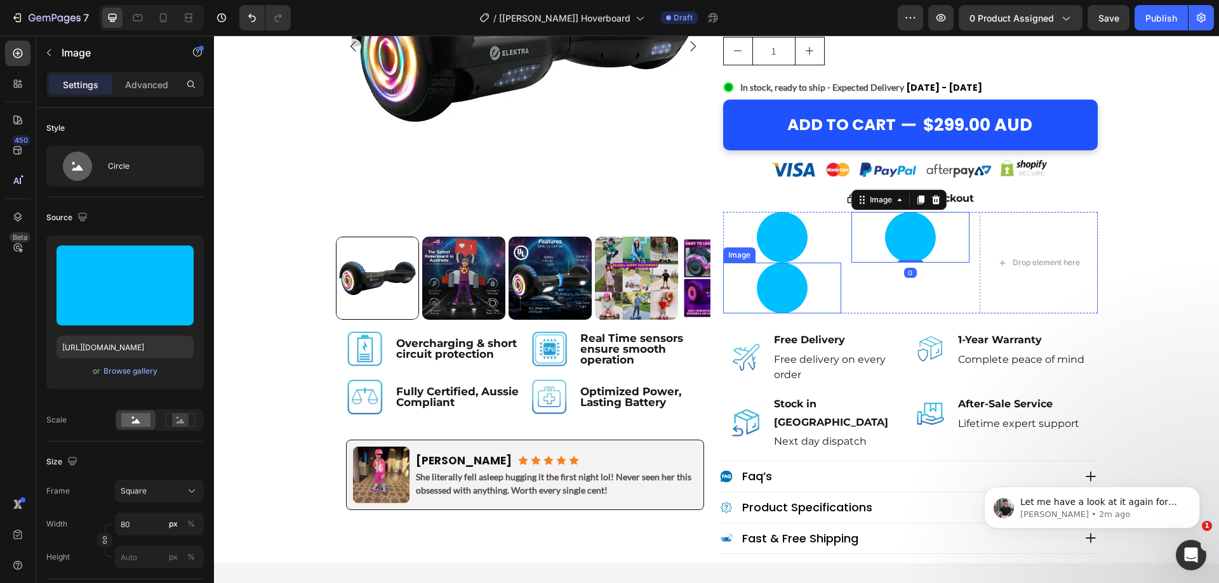
click at [777, 287] on img at bounding box center [782, 288] width 51 height 51
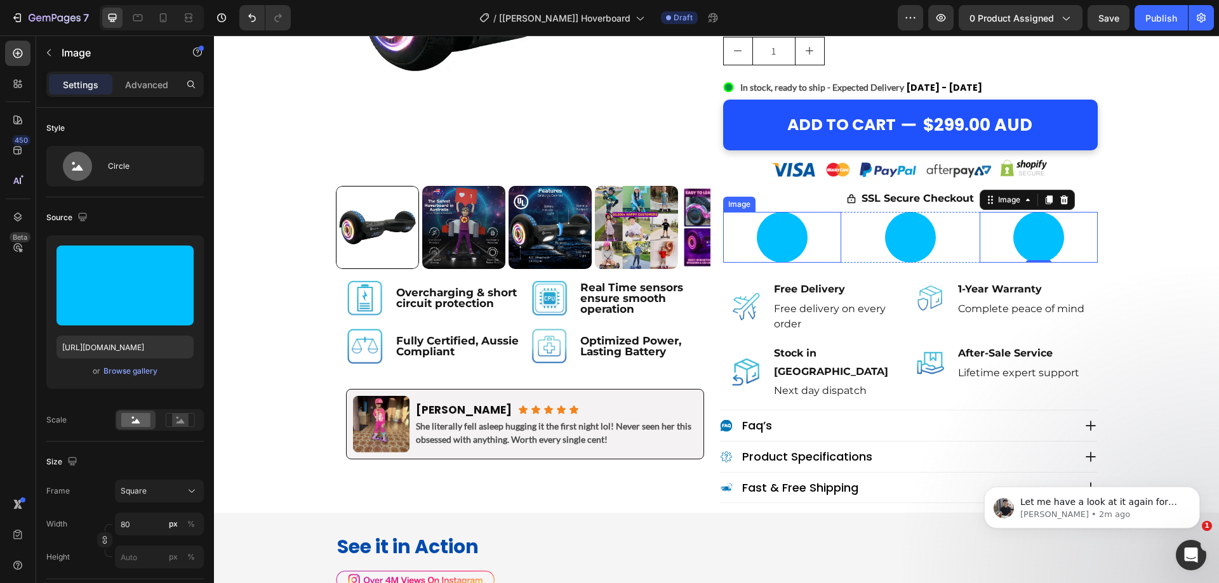
click at [818, 214] on div at bounding box center [782, 237] width 118 height 51
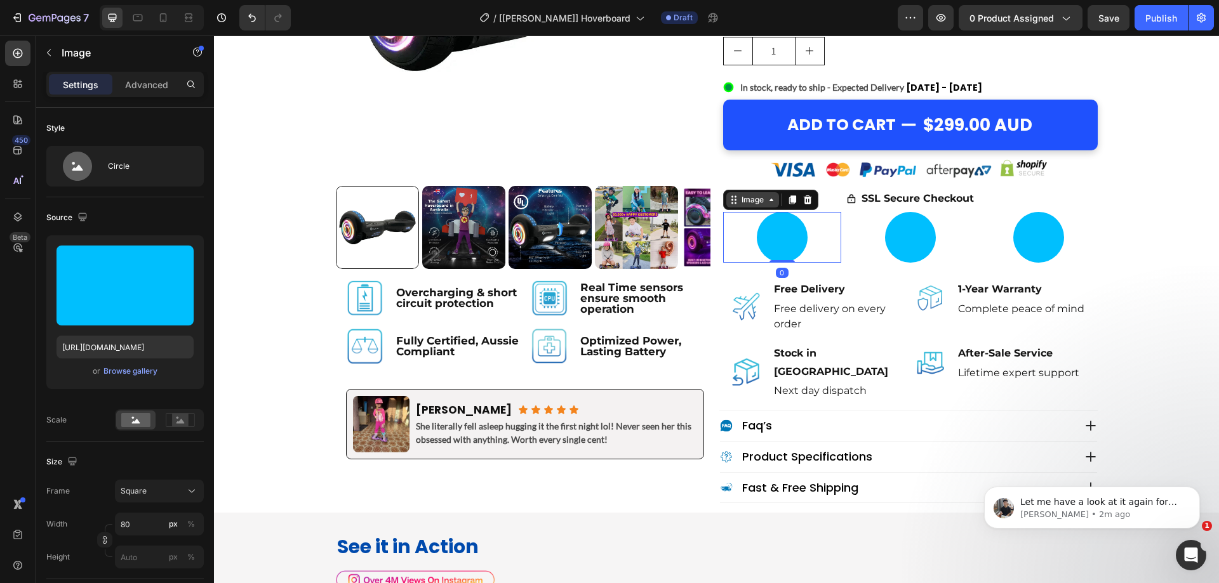
click at [750, 204] on div "Image" at bounding box center [752, 199] width 27 height 11
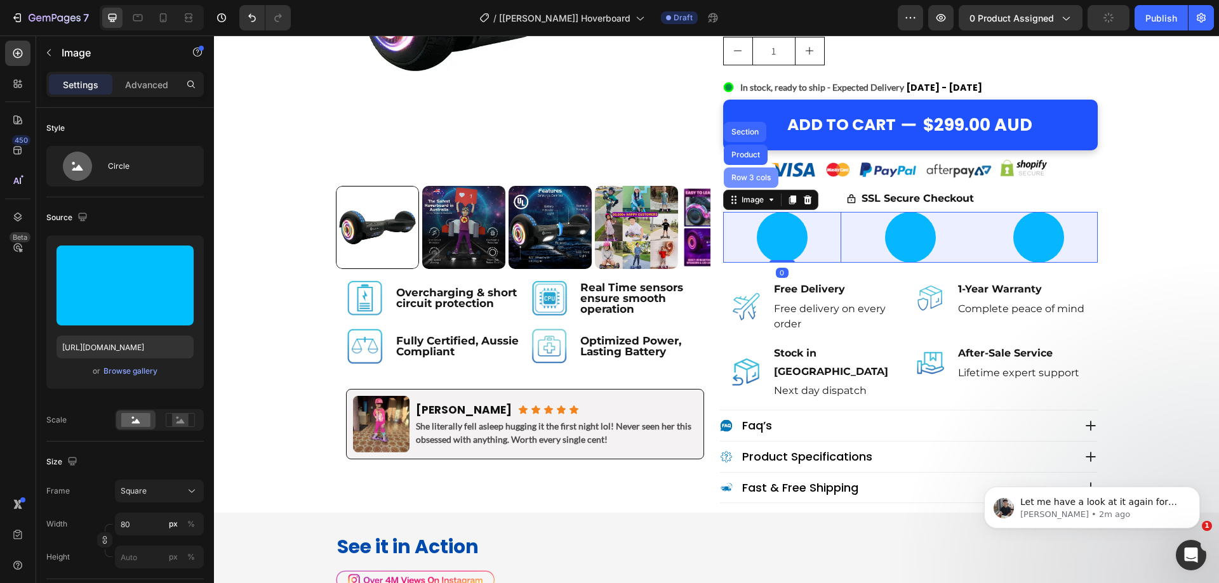
click at [740, 184] on div "Row 3 cols" at bounding box center [751, 178] width 55 height 20
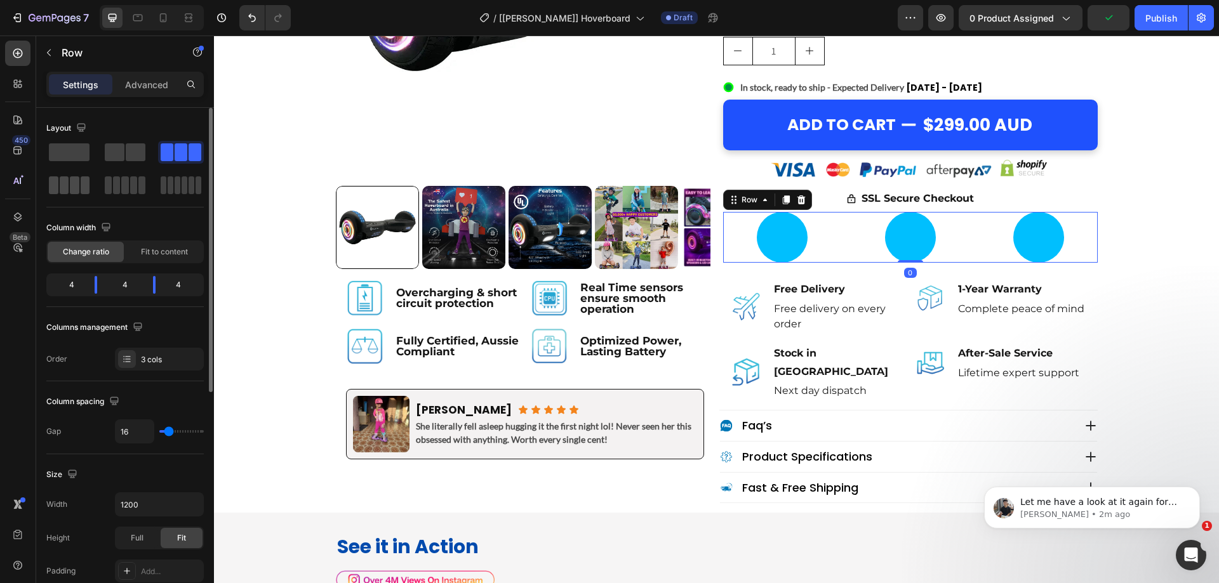
drag, startPoint x: 80, startPoint y: 188, endPoint x: 564, endPoint y: 213, distance: 485.1
click at [81, 188] on span at bounding box center [86, 186] width 10 height 18
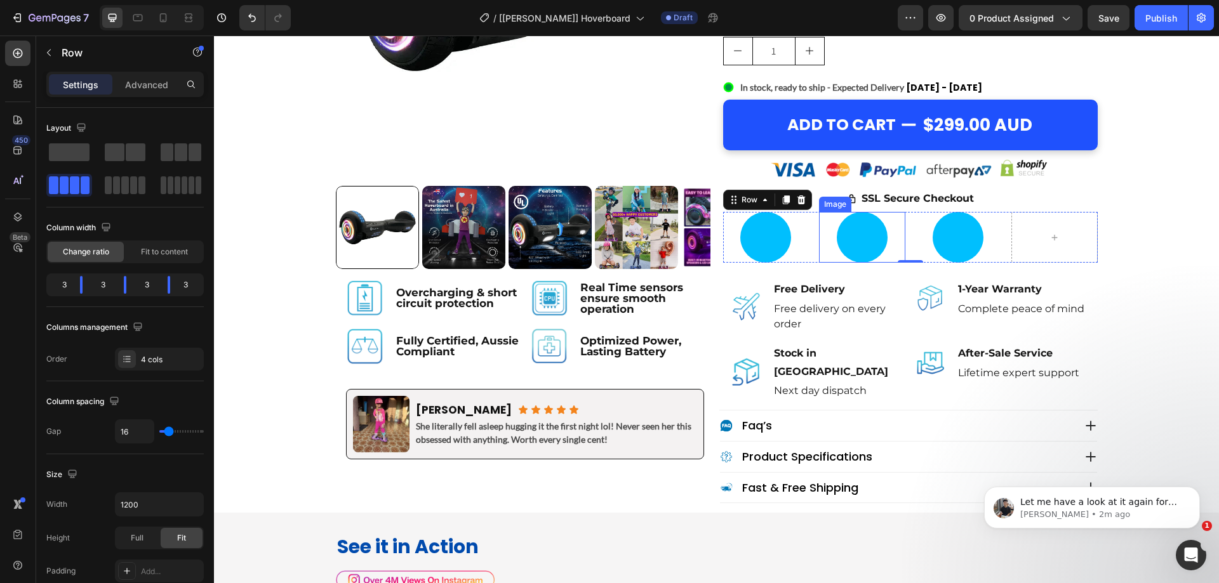
click at [842, 234] on img at bounding box center [862, 237] width 51 height 51
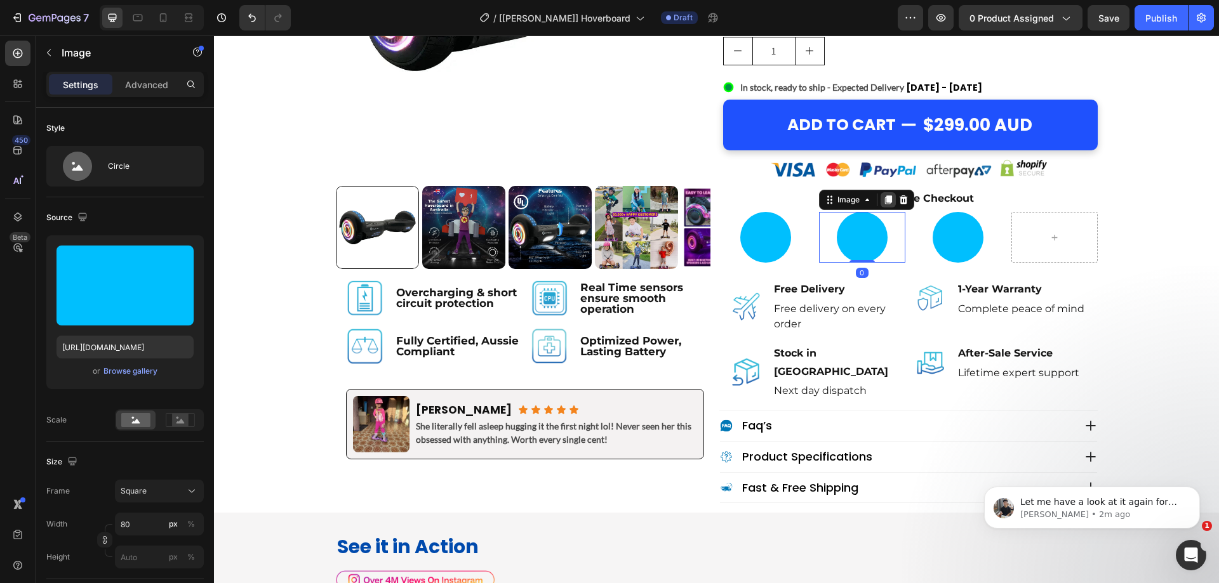
click at [883, 202] on icon at bounding box center [888, 200] width 10 height 10
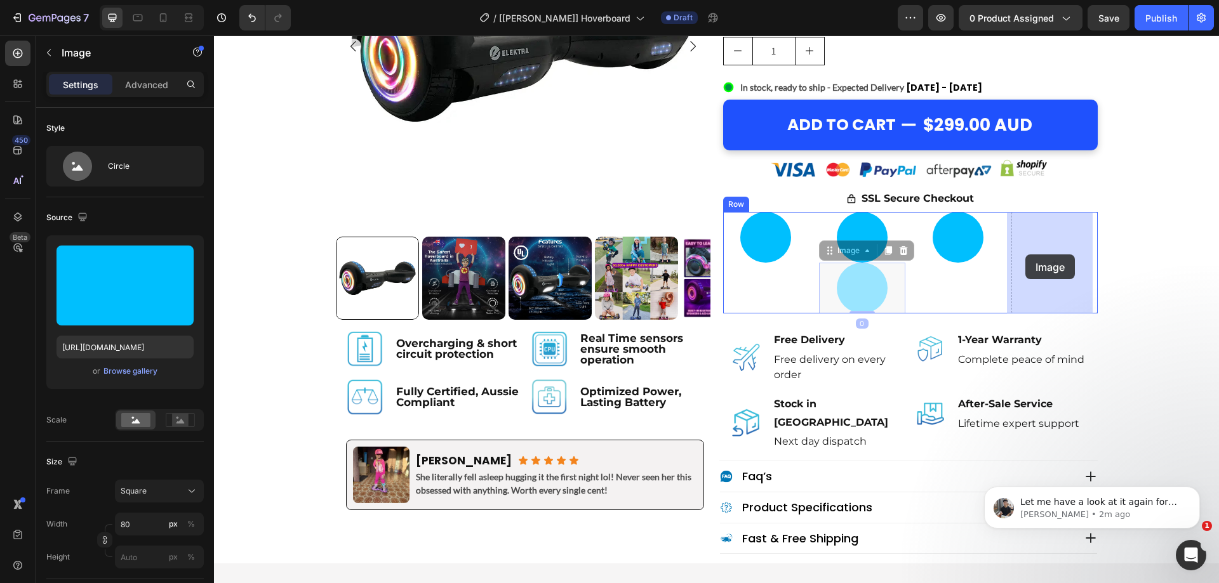
drag, startPoint x: 851, startPoint y: 256, endPoint x: 1020, endPoint y: 256, distance: 168.3
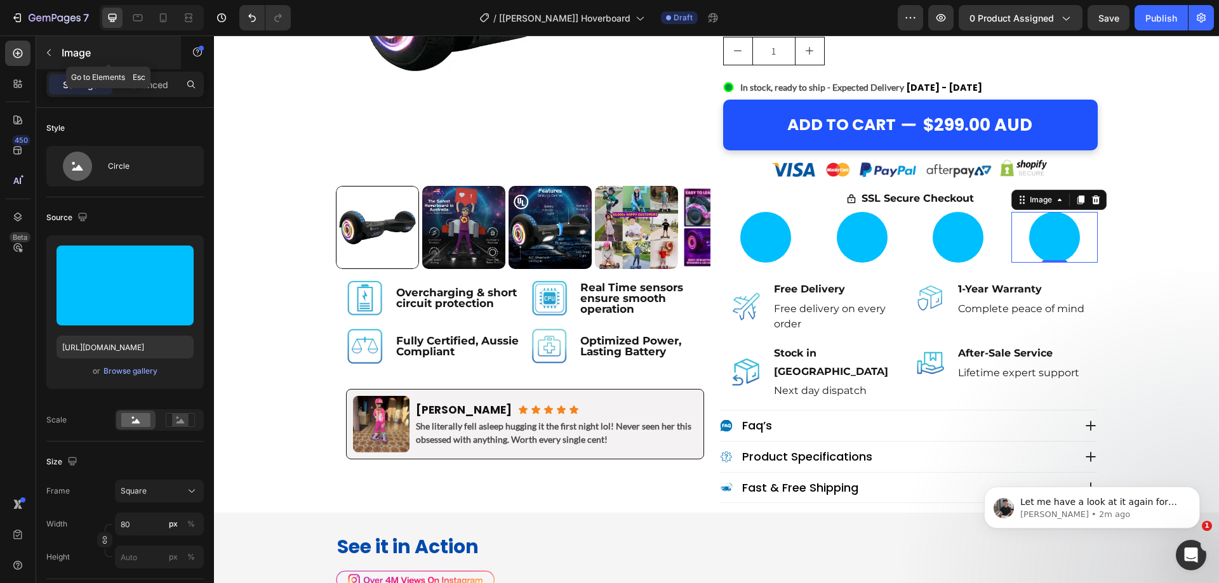
click at [47, 60] on button "button" at bounding box center [49, 53] width 20 height 20
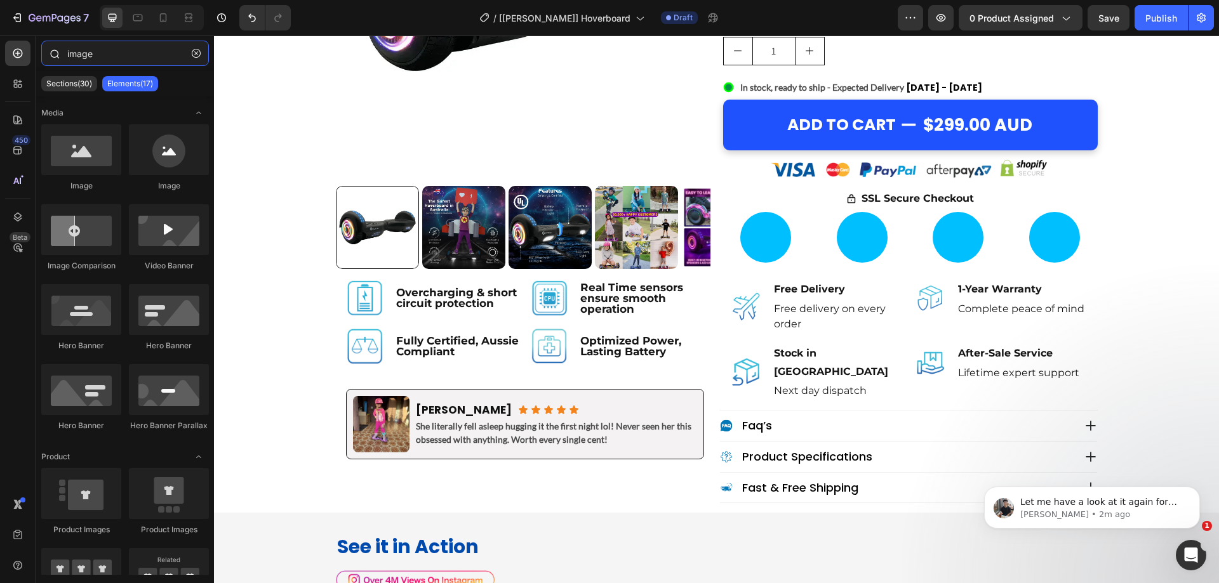
click at [116, 61] on input "image" at bounding box center [125, 53] width 168 height 25
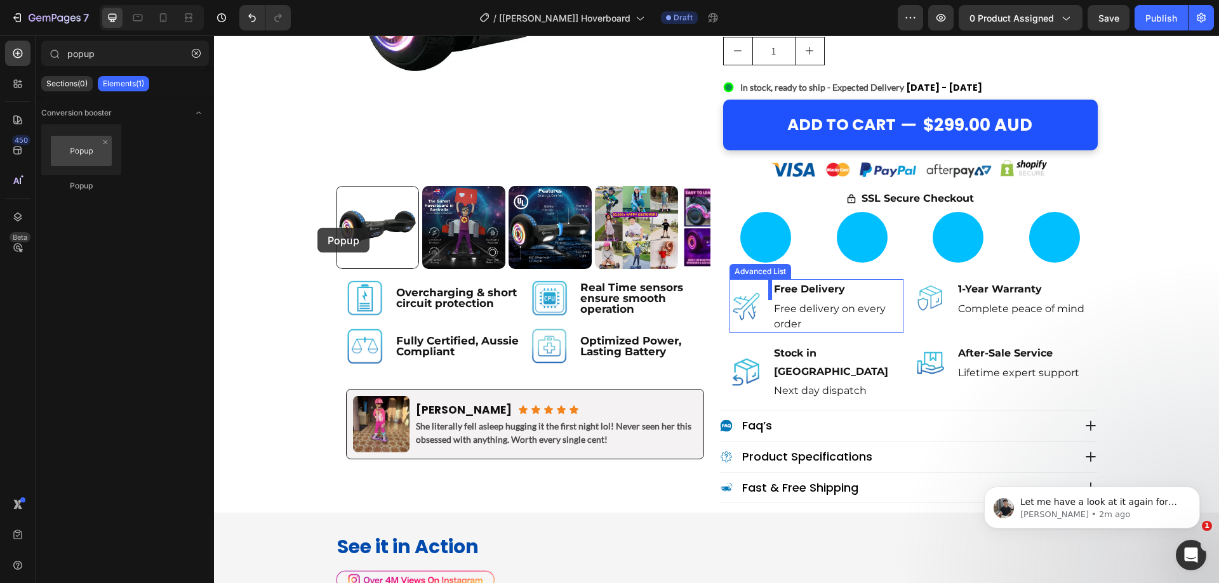
drag, startPoint x: 483, startPoint y: 255, endPoint x: 774, endPoint y: 294, distance: 294.0
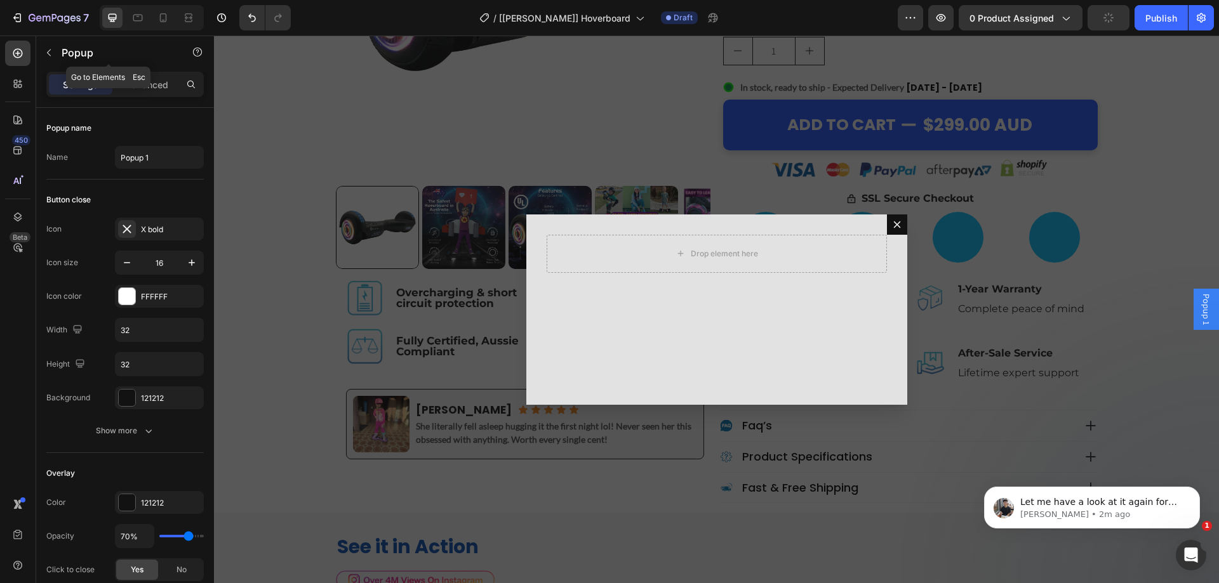
drag, startPoint x: 68, startPoint y: 54, endPoint x: 78, endPoint y: 54, distance: 10.2
click at [60, 54] on div "Popup" at bounding box center [108, 52] width 145 height 33
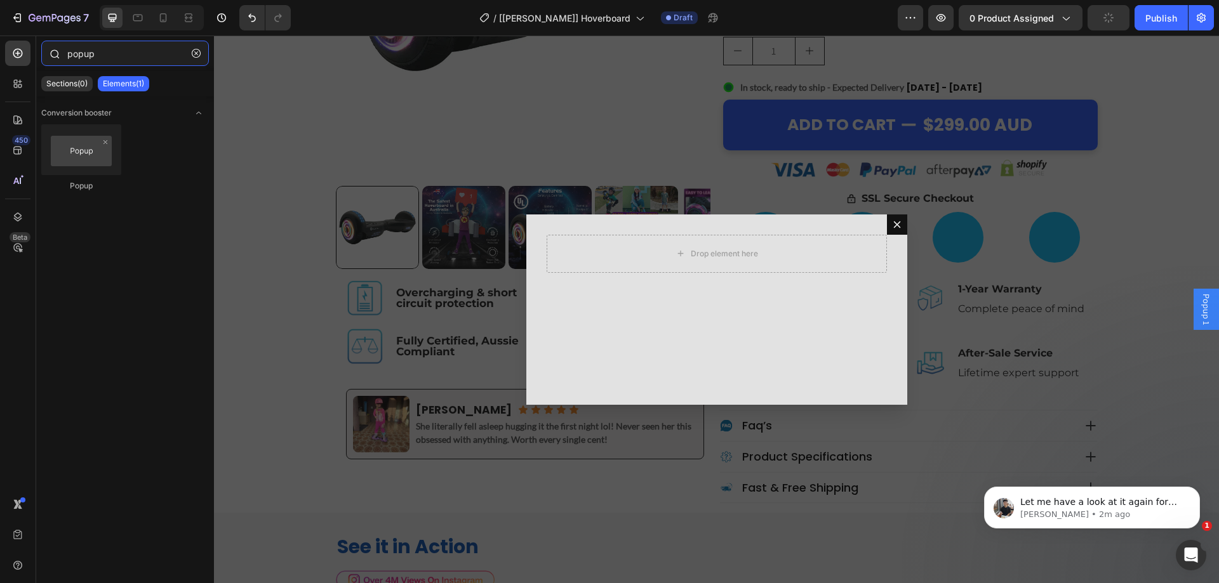
click at [116, 49] on input "popup" at bounding box center [125, 53] width 168 height 25
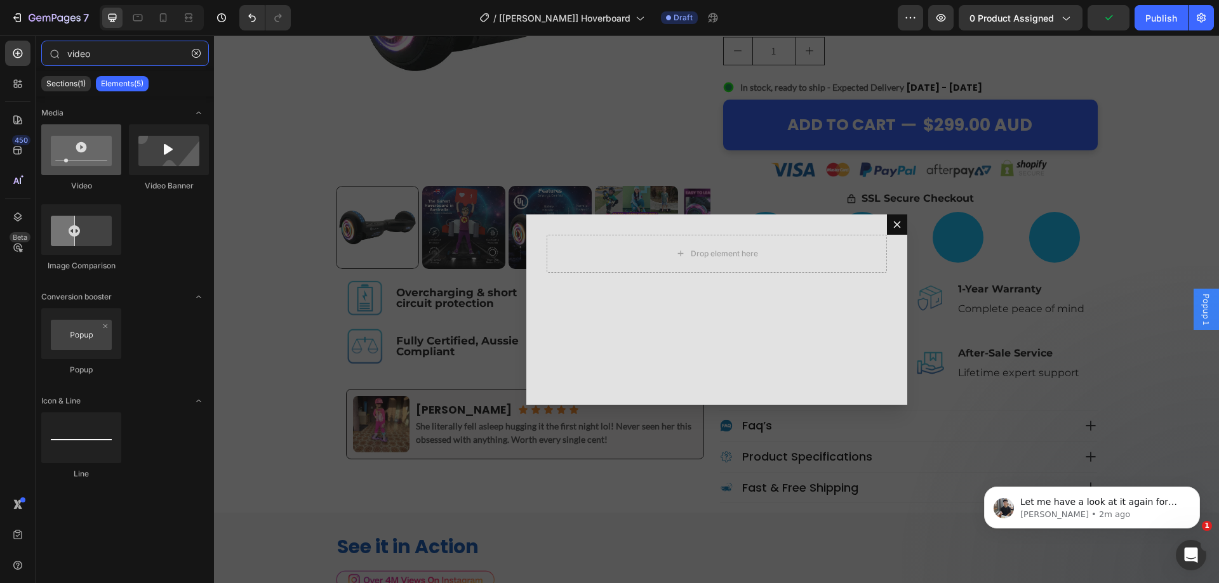
type input "video"
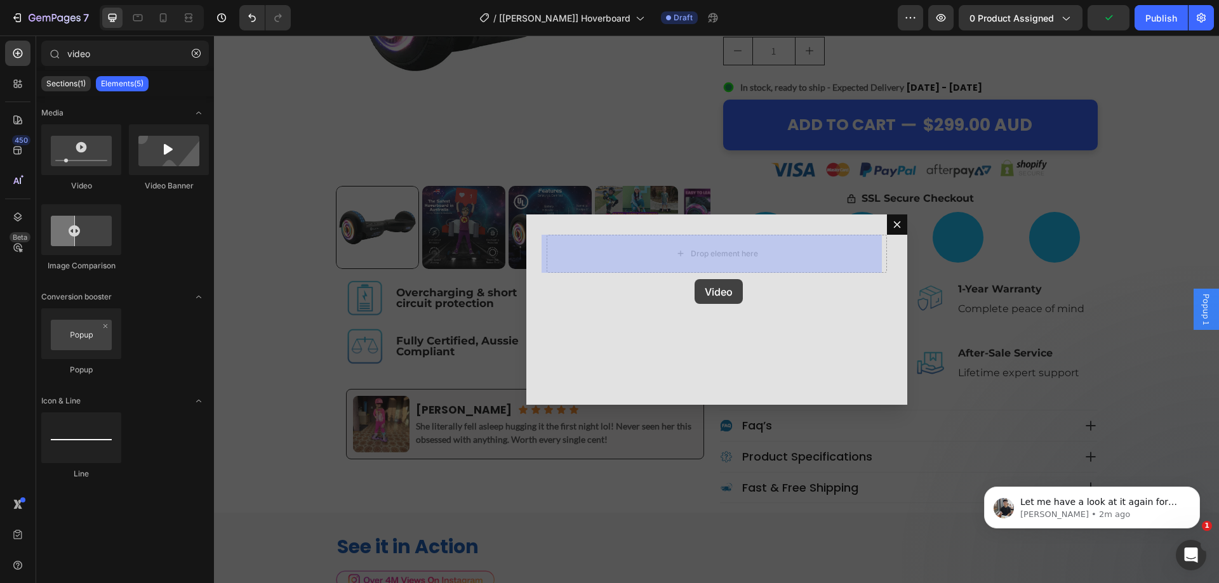
drag, startPoint x: 303, startPoint y: 188, endPoint x: 700, endPoint y: 280, distance: 408.0
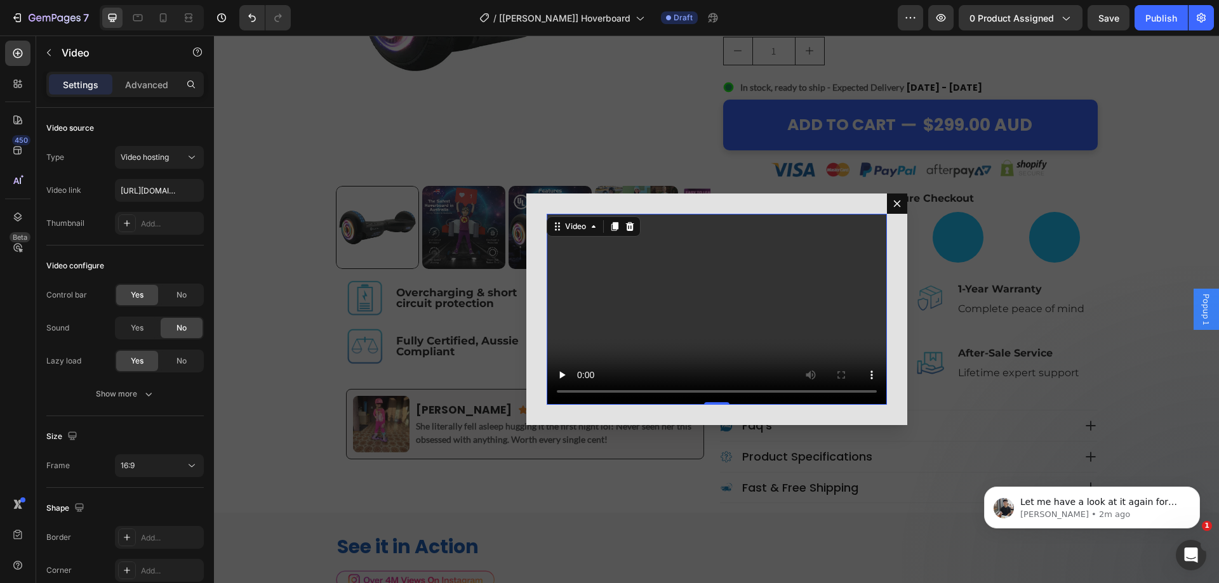
click at [639, 128] on div "Backdrop" at bounding box center [716, 310] width 1005 height 548
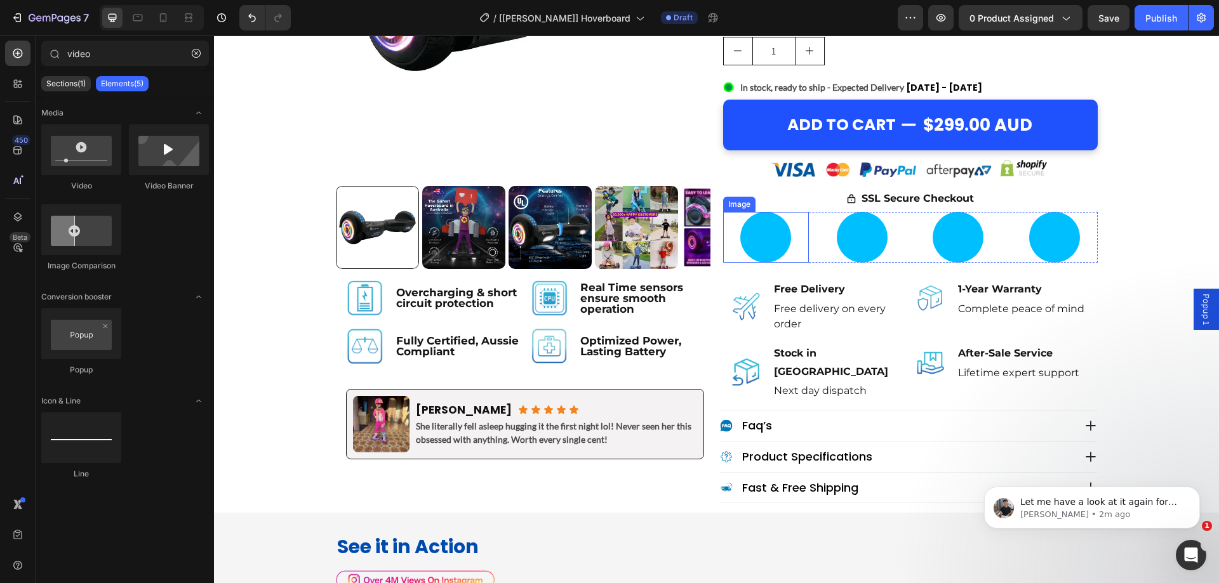
click at [752, 238] on img at bounding box center [765, 237] width 51 height 51
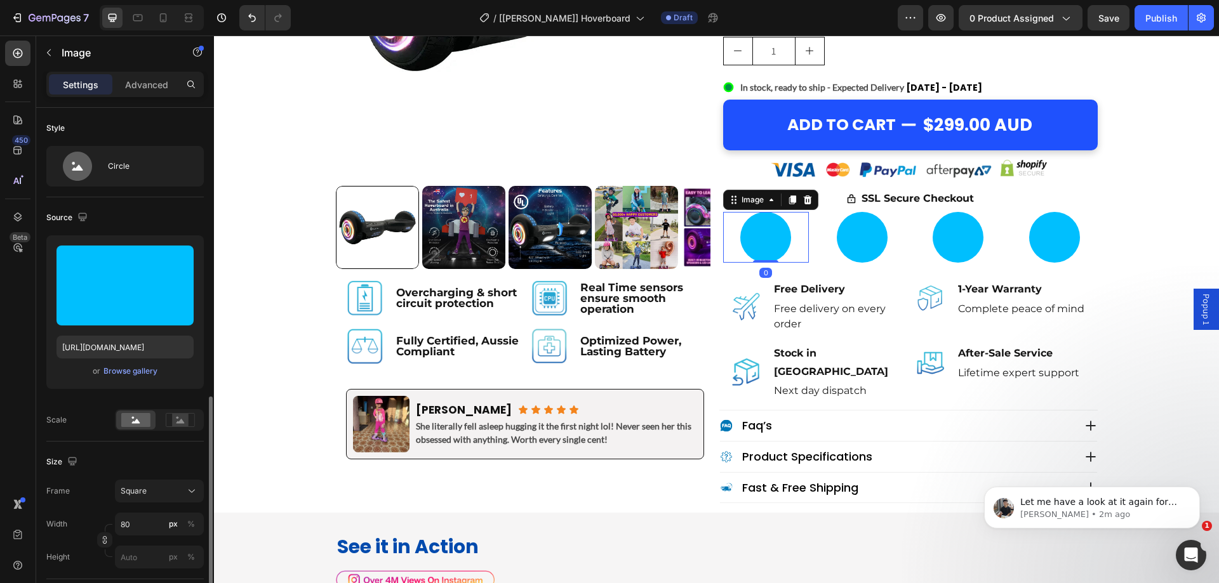
scroll to position [479, 0]
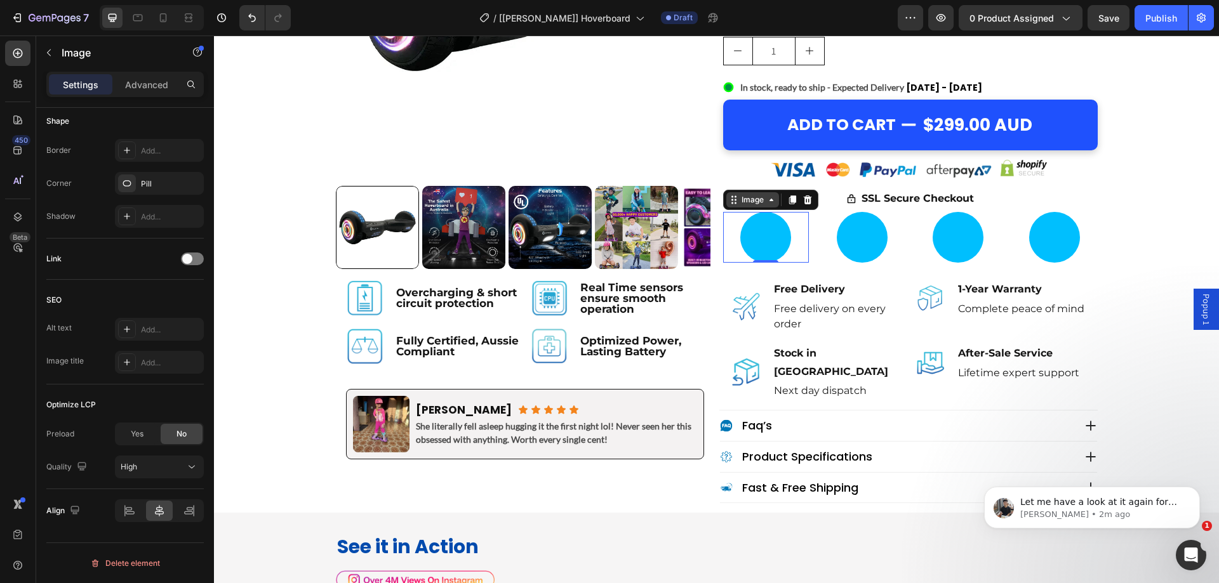
click at [743, 197] on div "Image" at bounding box center [752, 199] width 27 height 11
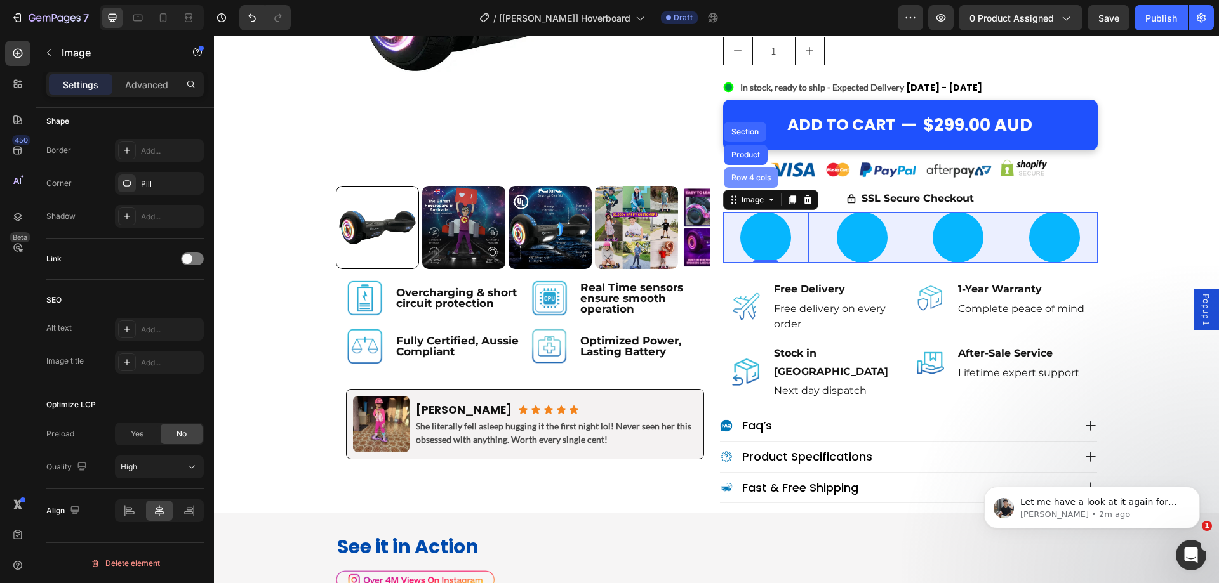
click at [742, 172] on div "Row 4 cols" at bounding box center [751, 178] width 55 height 20
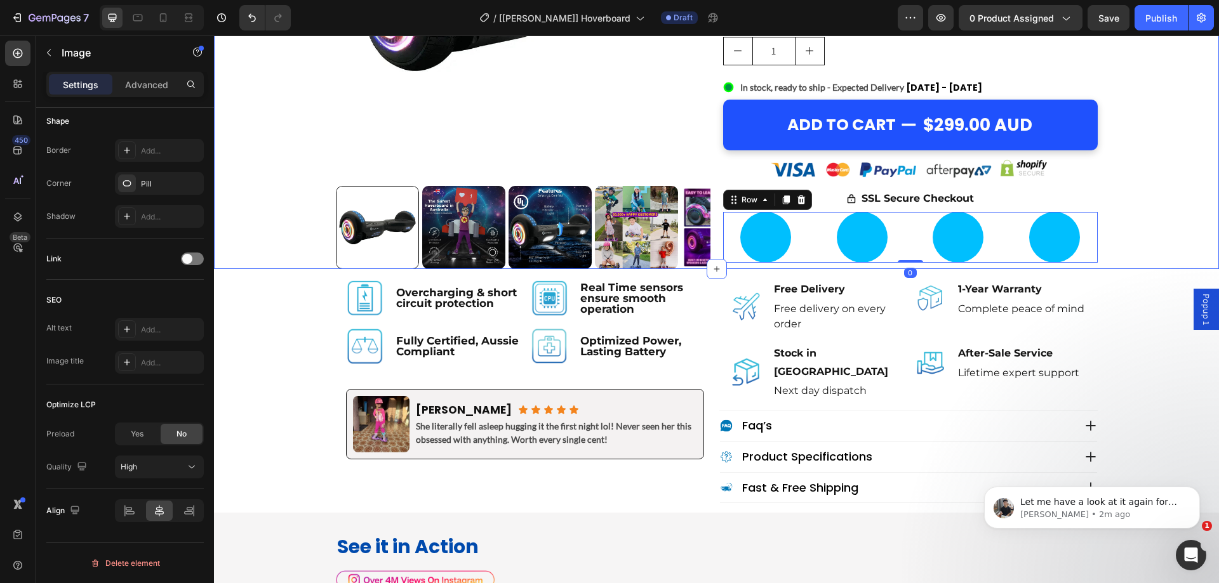
scroll to position [0, 0]
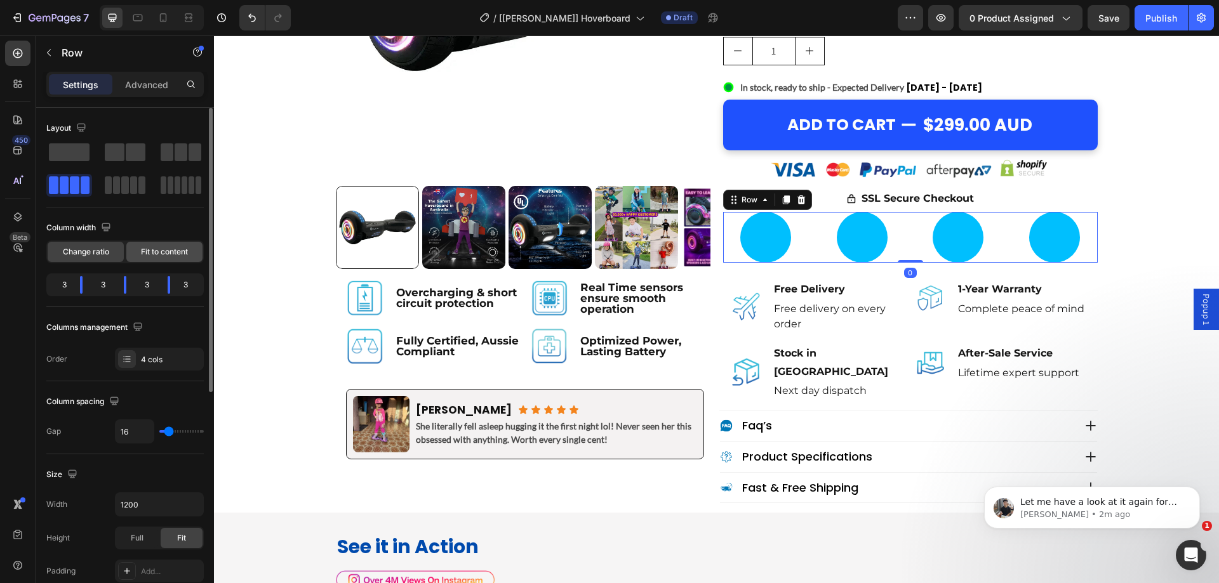
click at [159, 257] on span "Fit to content" at bounding box center [164, 251] width 47 height 11
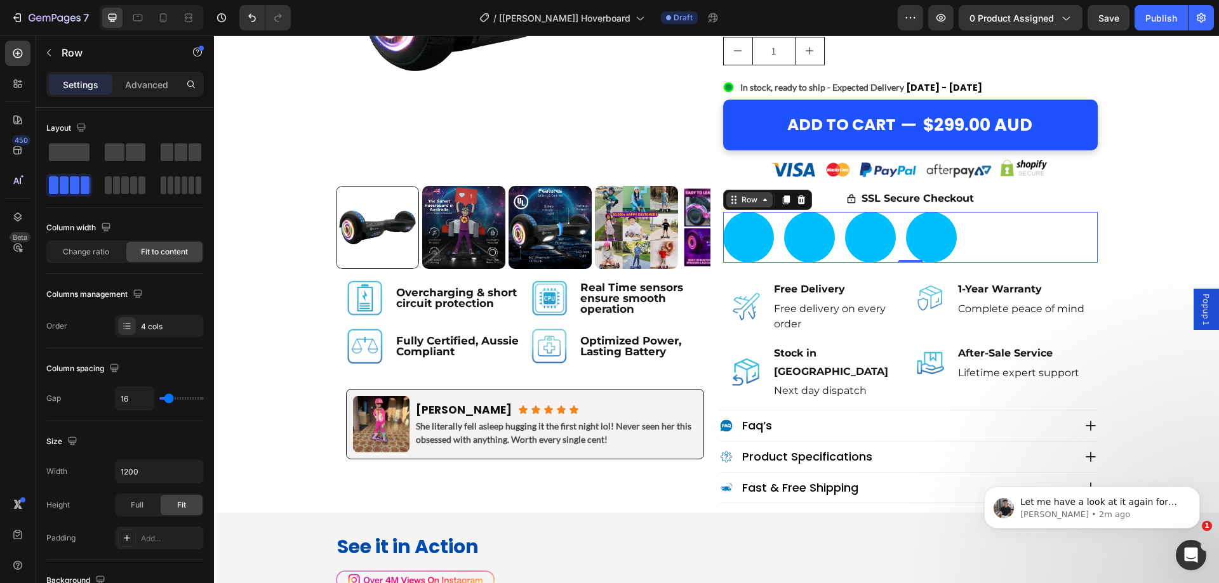
click at [740, 199] on div "Row" at bounding box center [749, 199] width 21 height 11
click at [748, 241] on img at bounding box center [748, 237] width 51 height 51
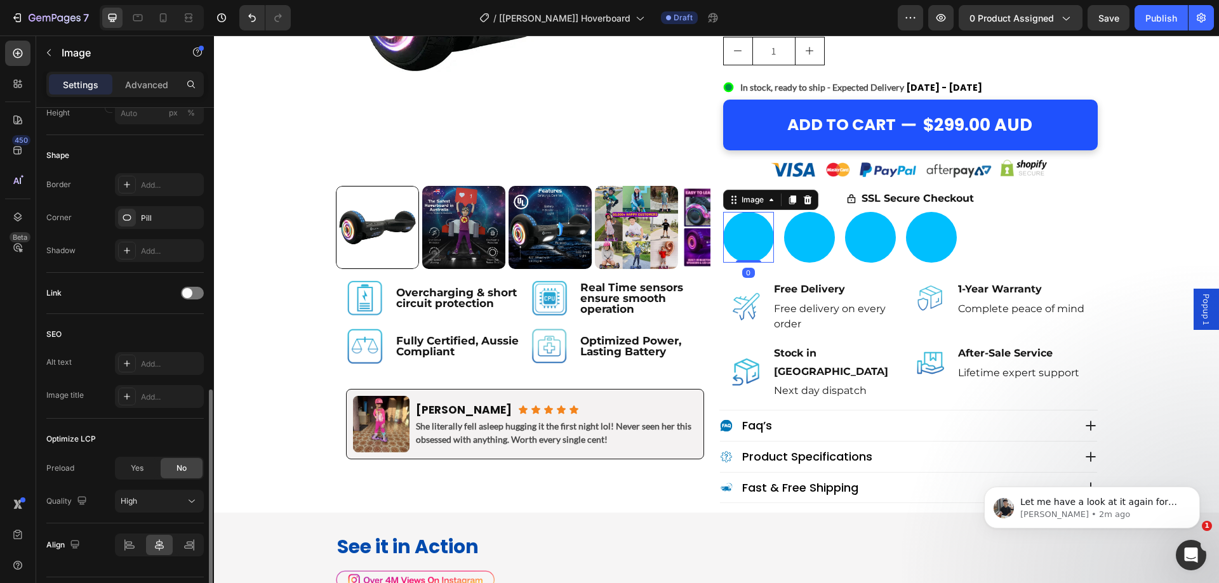
scroll to position [479, 0]
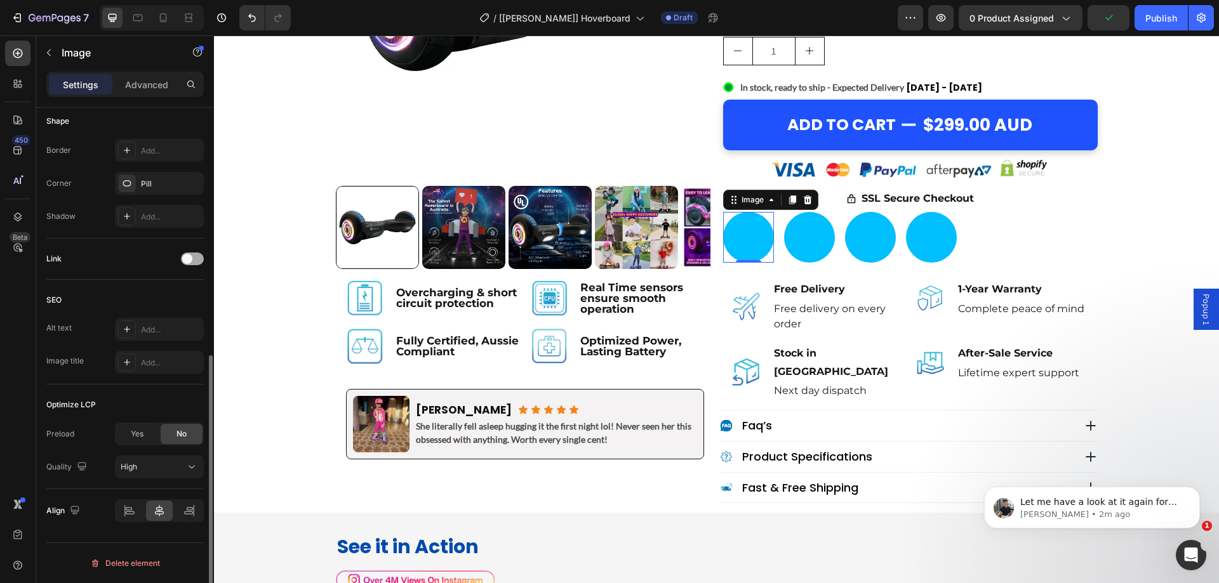
click at [192, 258] on span at bounding box center [187, 259] width 10 height 10
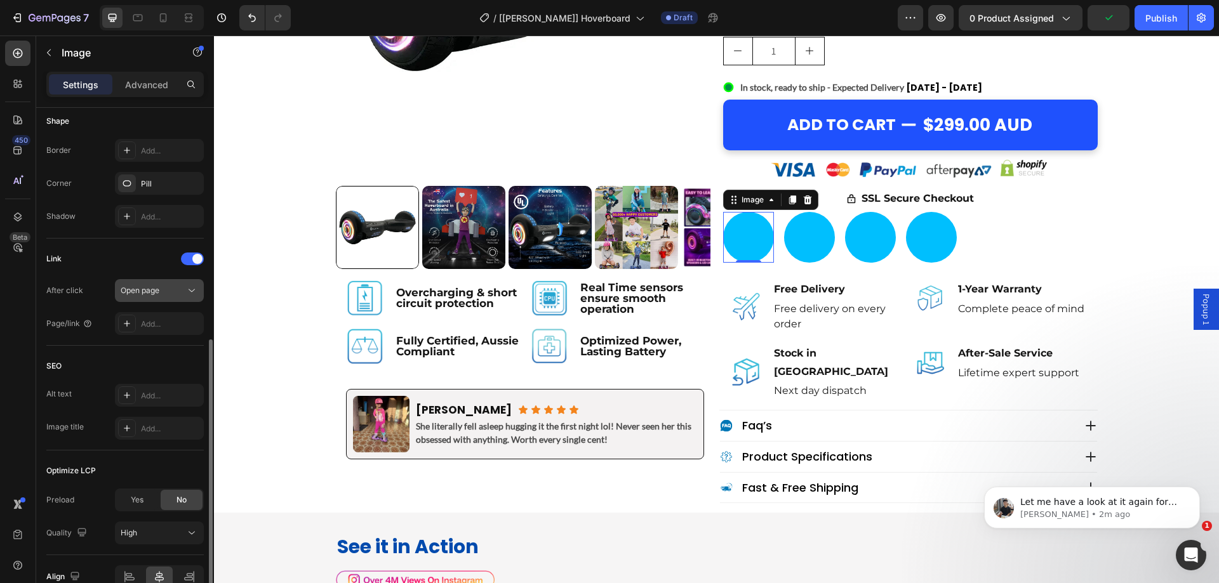
click at [164, 296] on div "Open page" at bounding box center [153, 290] width 65 height 11
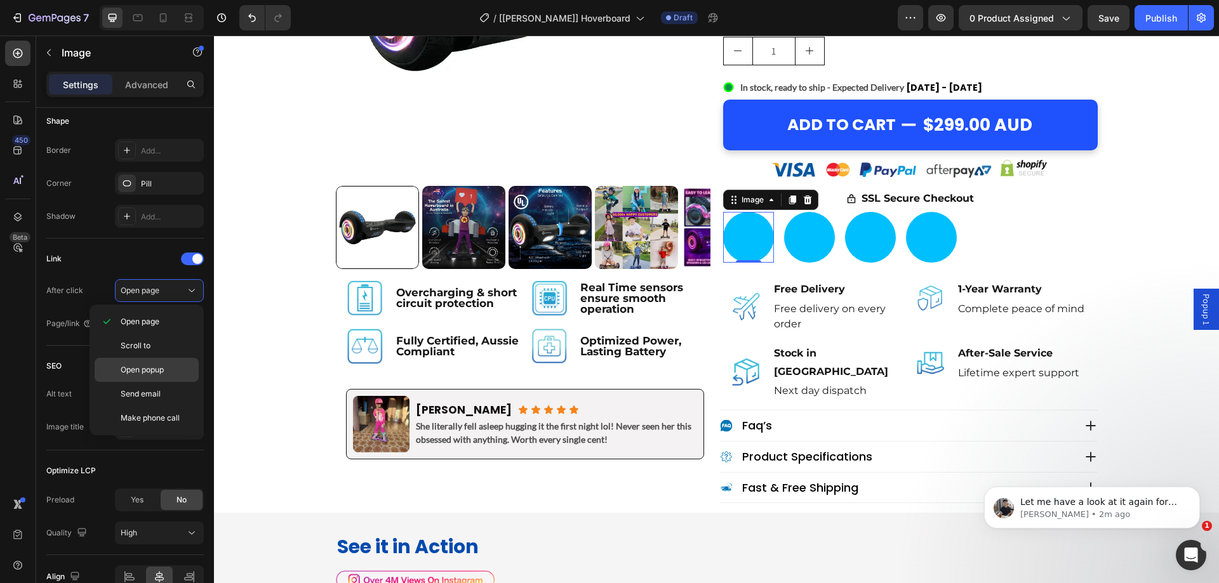
click at [163, 366] on span "Open popup" at bounding box center [142, 369] width 43 height 11
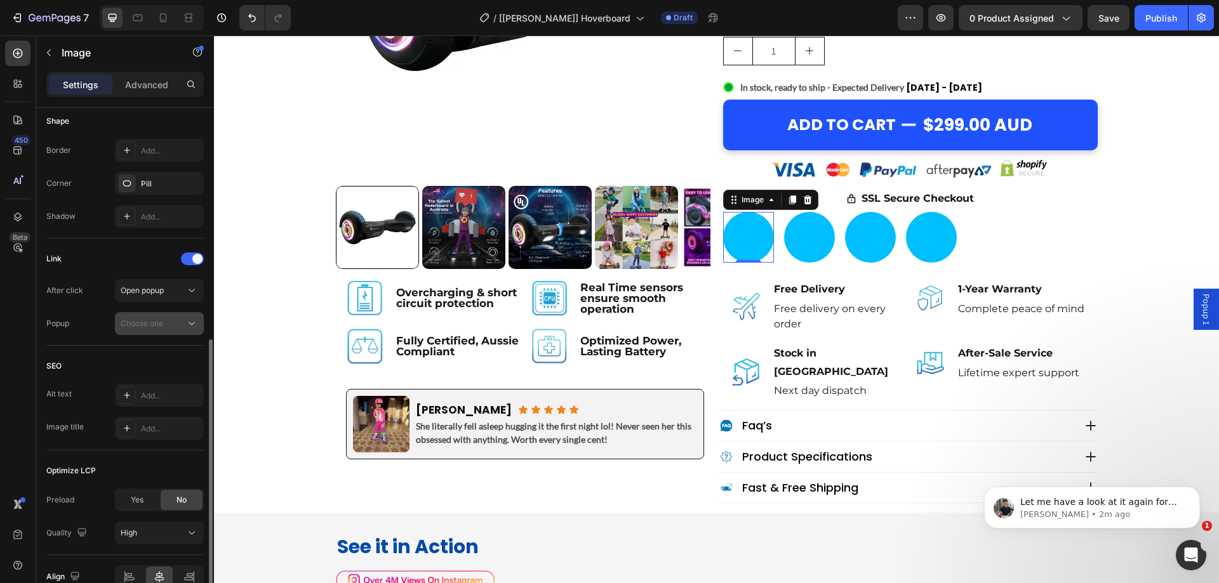
click at [145, 327] on span "Choose one" at bounding box center [142, 324] width 43 height 10
click at [152, 347] on div "Popup 1" at bounding box center [147, 355] width 104 height 24
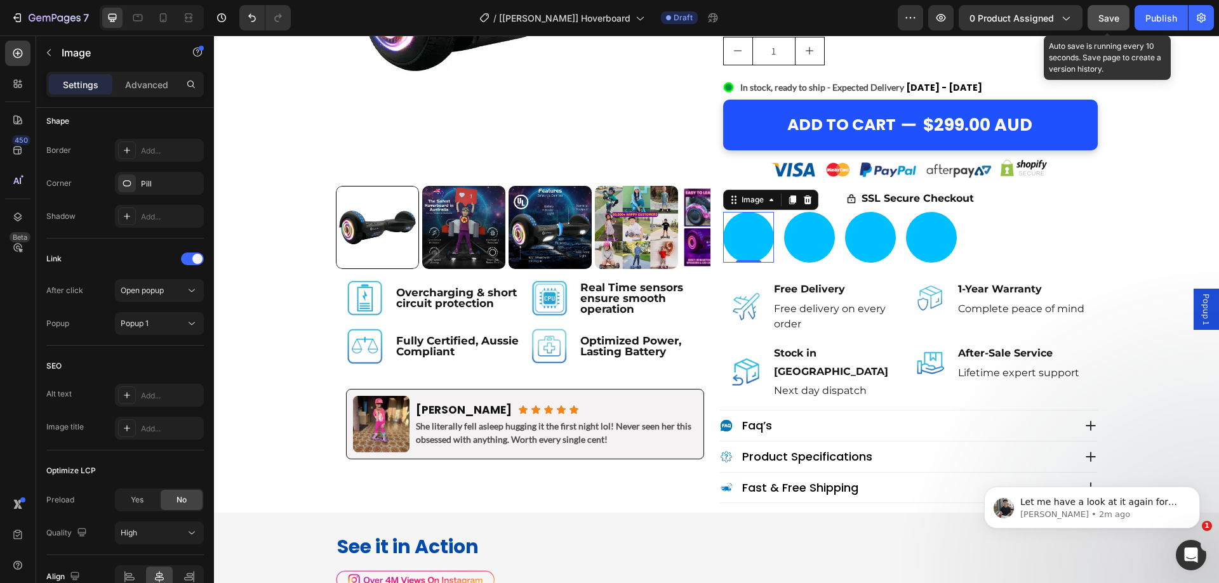
click at [1102, 25] on button "Save" at bounding box center [1109, 17] width 42 height 25
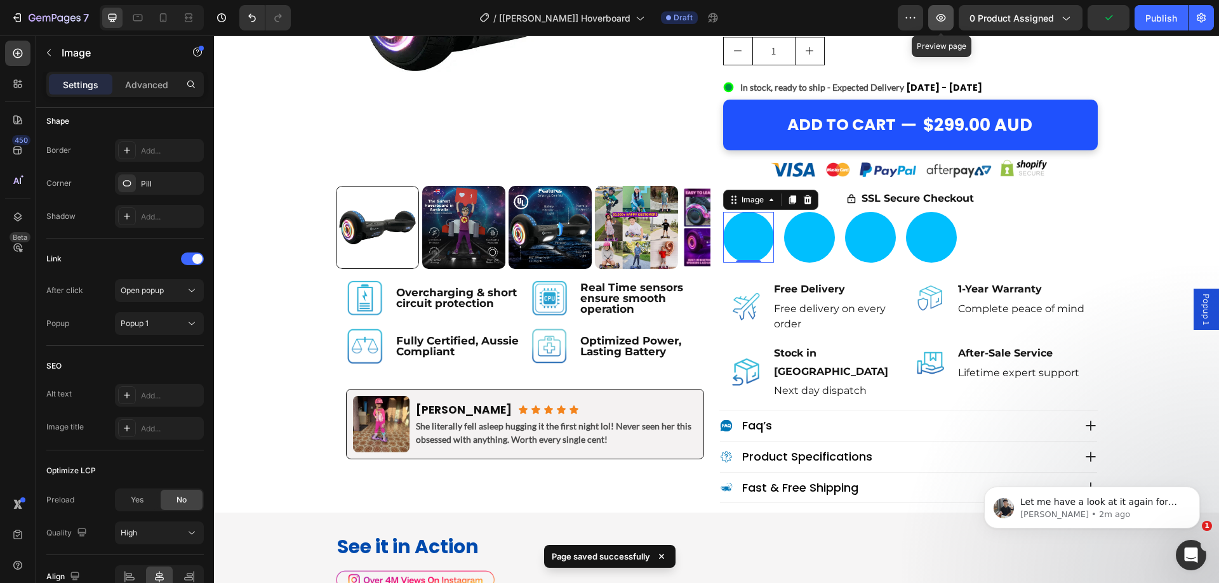
click at [947, 20] on icon "button" at bounding box center [941, 17] width 13 height 13
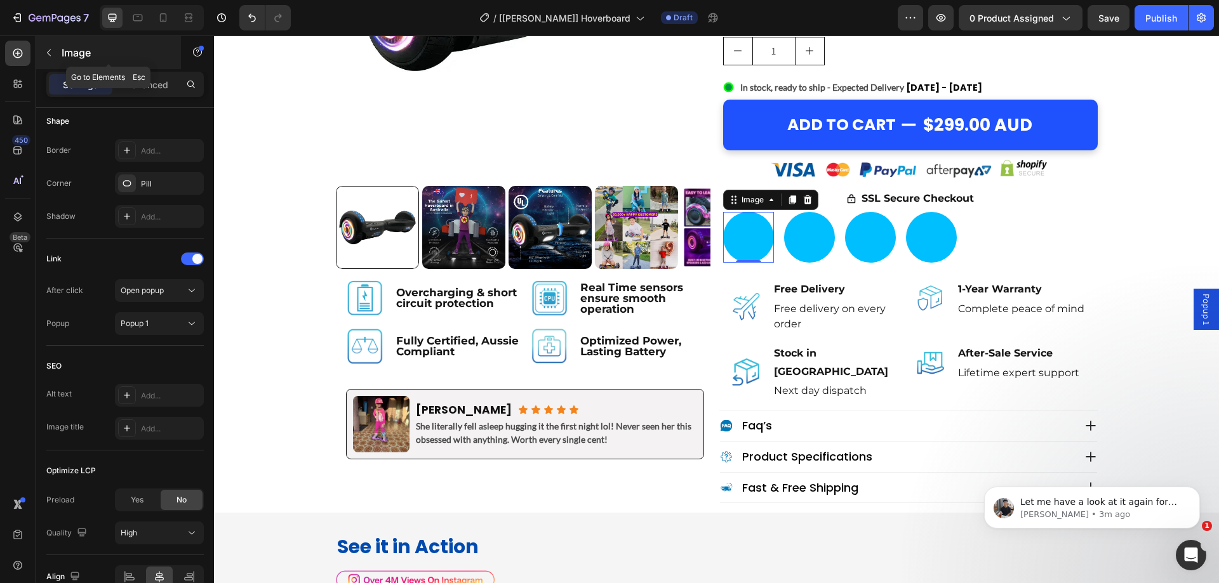
click at [58, 56] on button "button" at bounding box center [49, 53] width 20 height 20
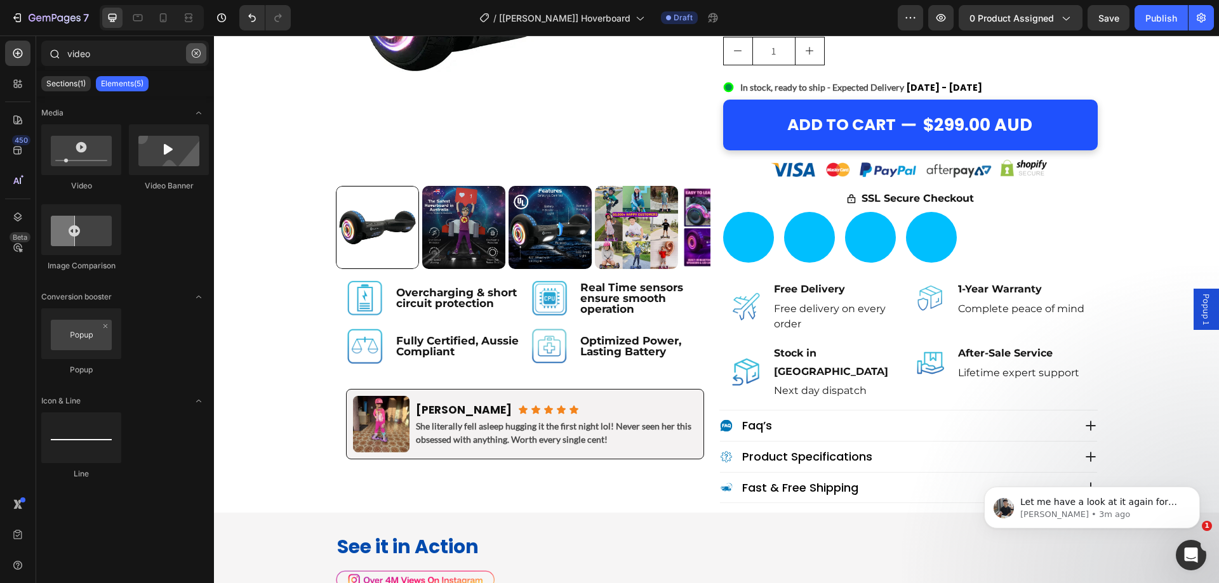
click at [198, 45] on button "button" at bounding box center [196, 53] width 20 height 20
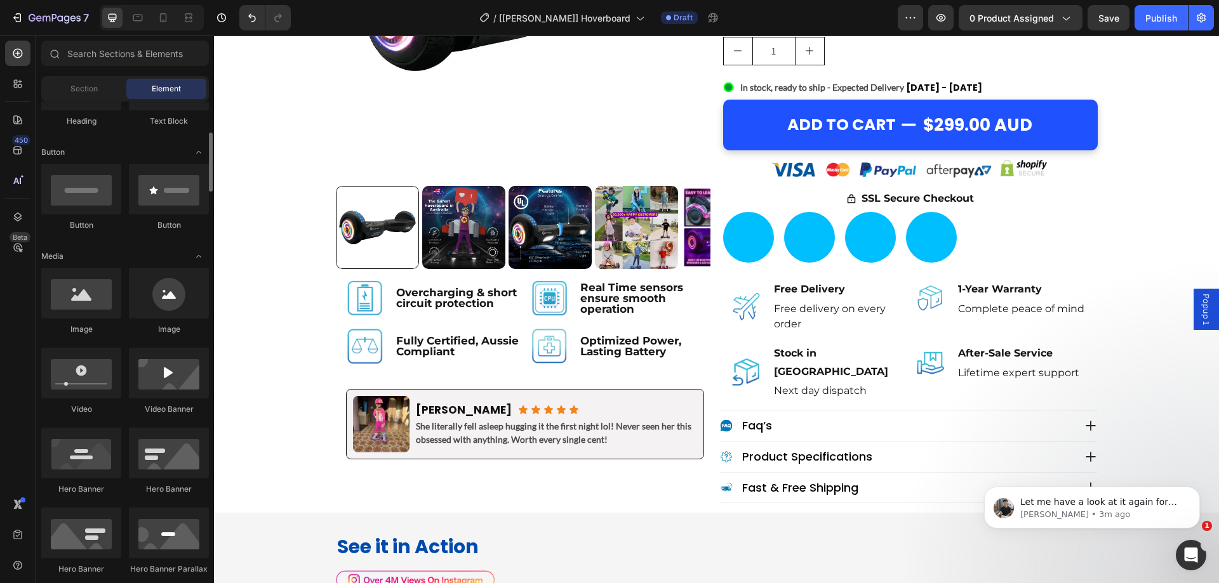
scroll to position [317, 0]
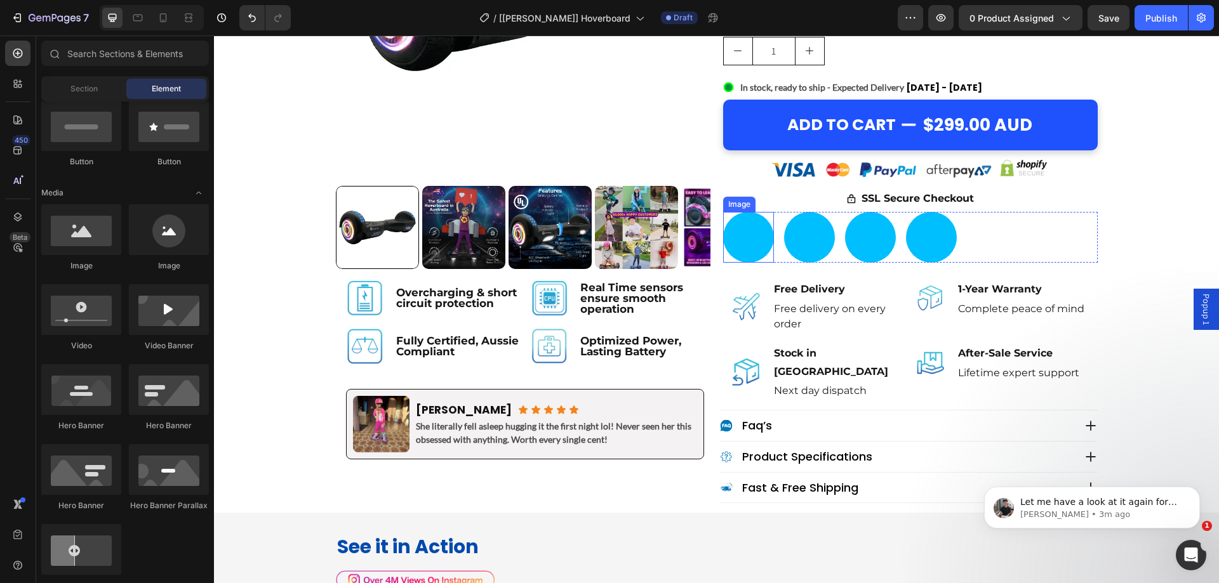
click at [745, 241] on img at bounding box center [748, 237] width 51 height 51
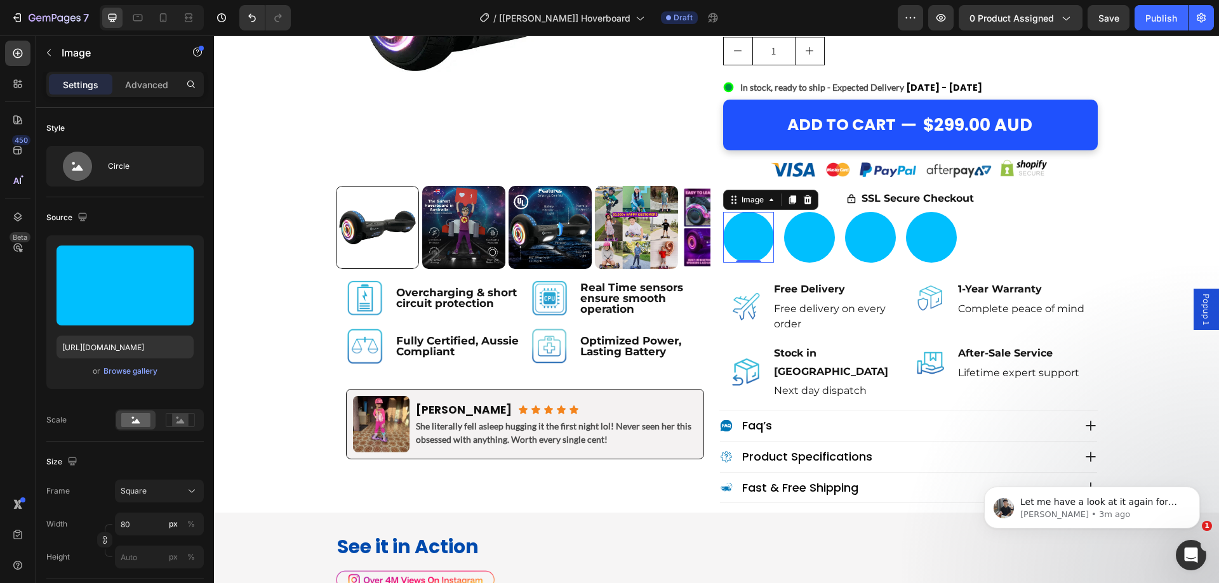
click at [1200, 317] on span "Popup 1" at bounding box center [1206, 309] width 13 height 31
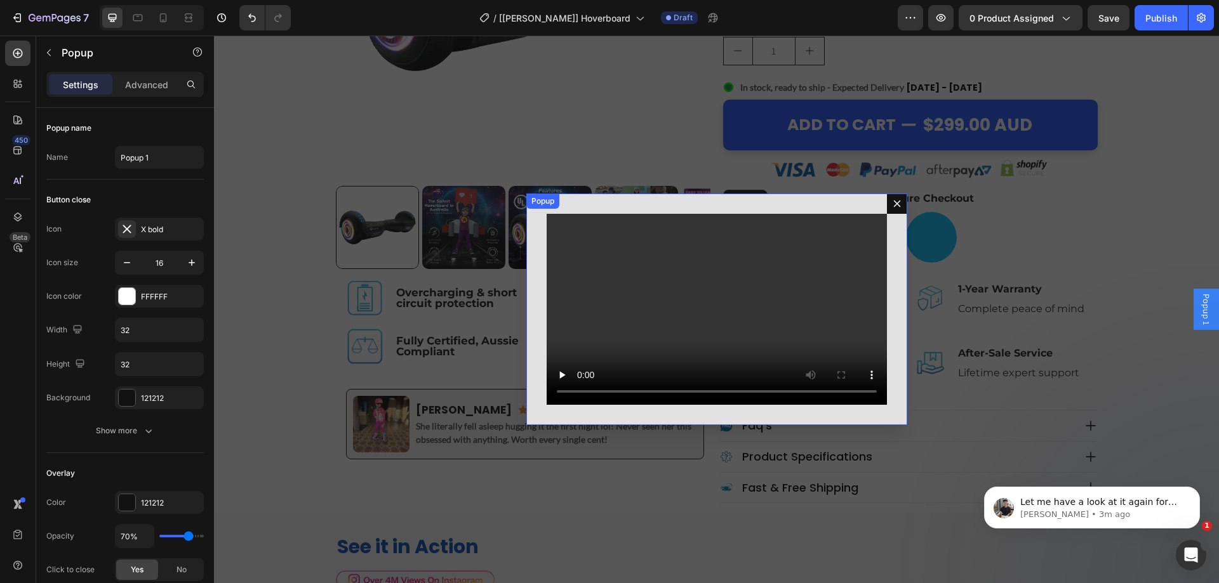
click at [652, 310] on video "Dialog body" at bounding box center [717, 310] width 340 height 192
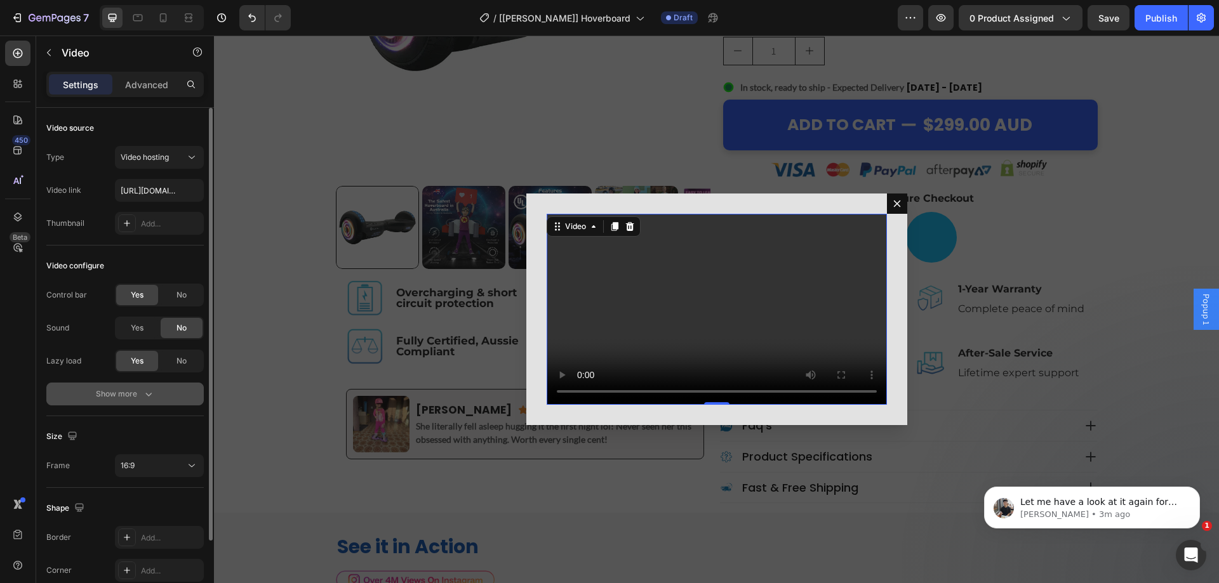
click at [121, 397] on div "Show more" at bounding box center [125, 394] width 59 height 13
click at [132, 396] on span "Yes" at bounding box center [137, 394] width 13 height 11
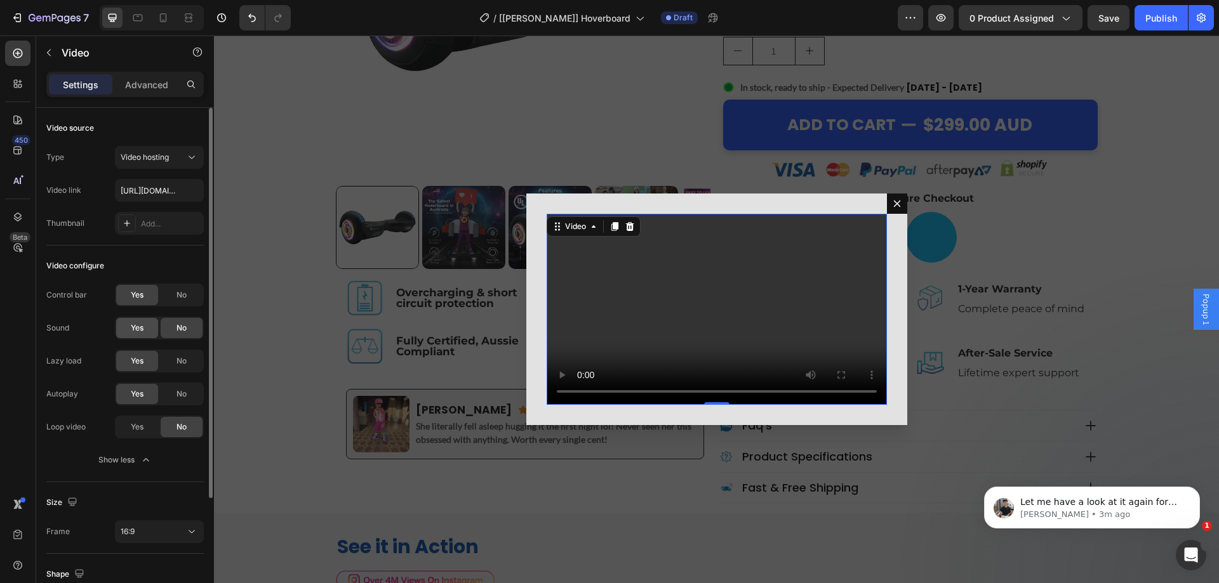
click at [141, 328] on span "Yes" at bounding box center [137, 328] width 13 height 11
click at [346, 296] on div "Backdrop" at bounding box center [716, 310] width 1005 height 548
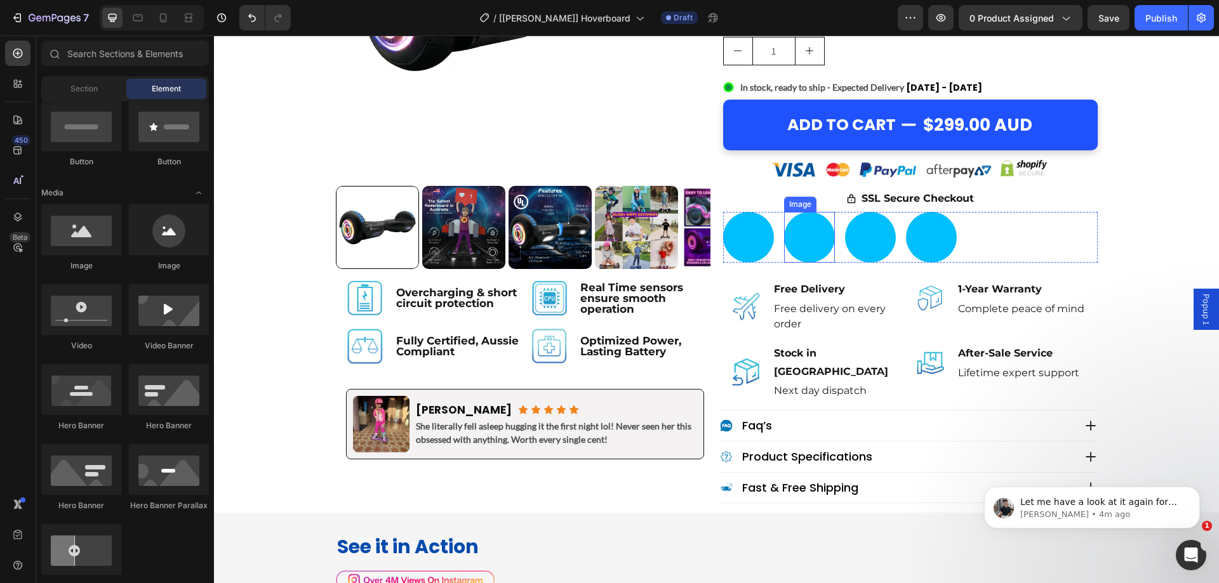
click at [749, 235] on img at bounding box center [748, 237] width 51 height 51
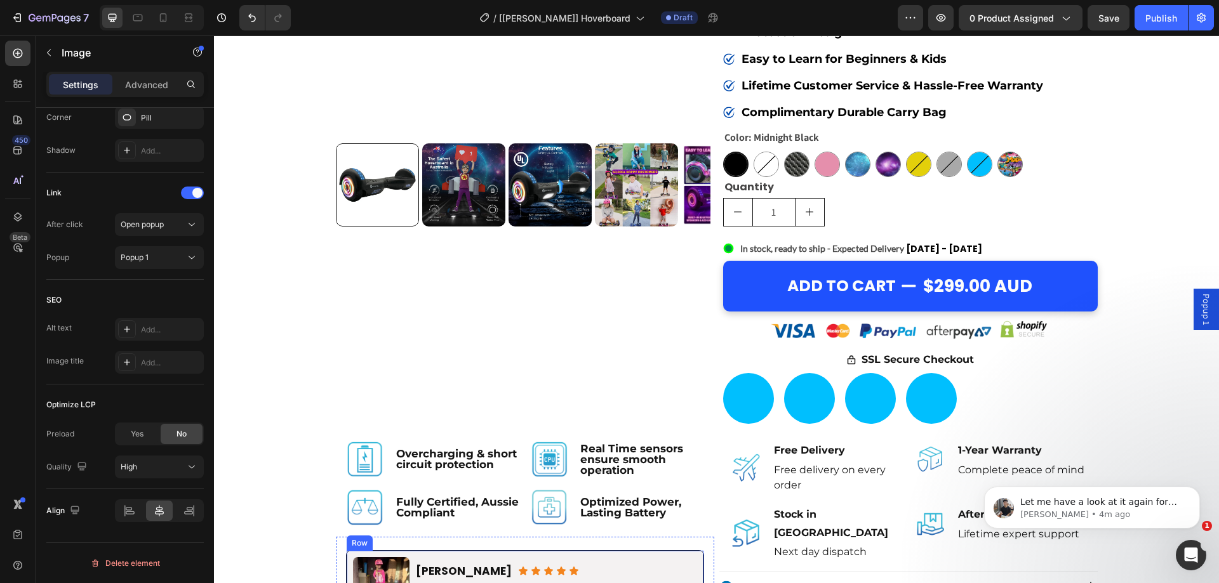
scroll to position [444, 0]
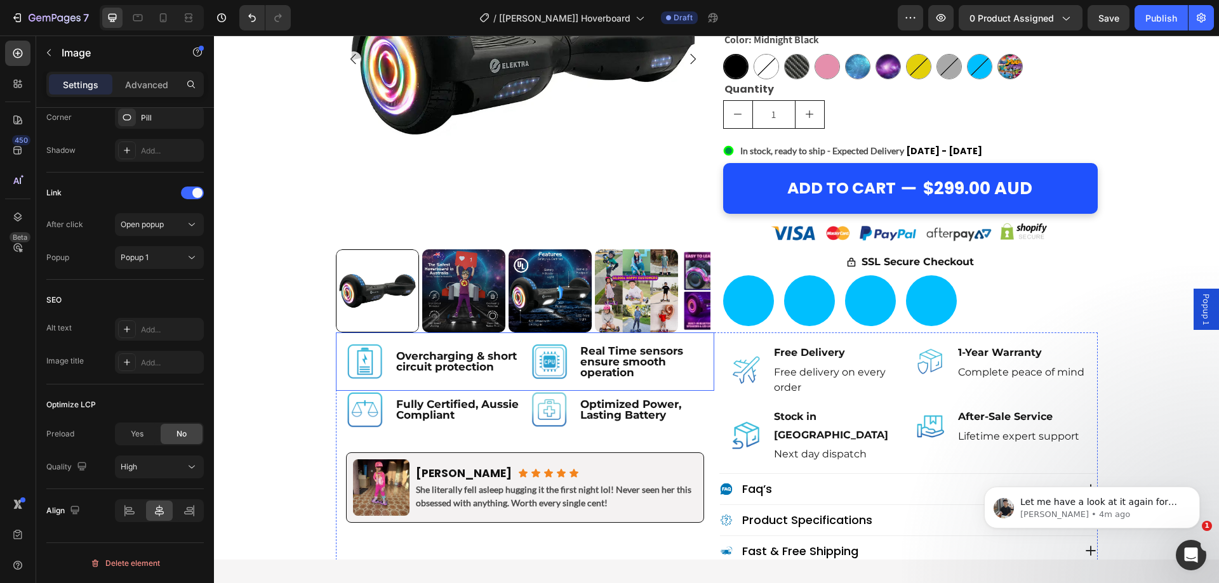
click at [744, 309] on img at bounding box center [748, 301] width 51 height 51
click at [944, 19] on icon "button" at bounding box center [941, 17] width 13 height 13
